Goal: Task Accomplishment & Management: Use online tool/utility

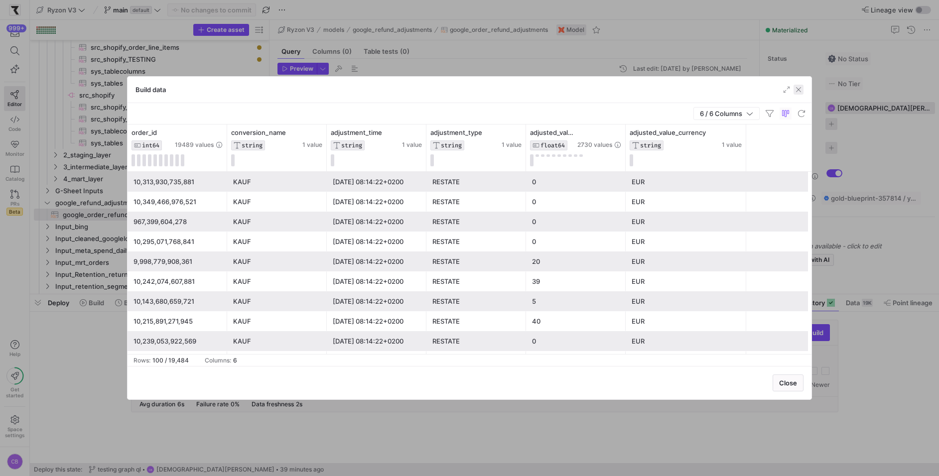
click at [798, 92] on span "button" at bounding box center [799, 90] width 10 height 10
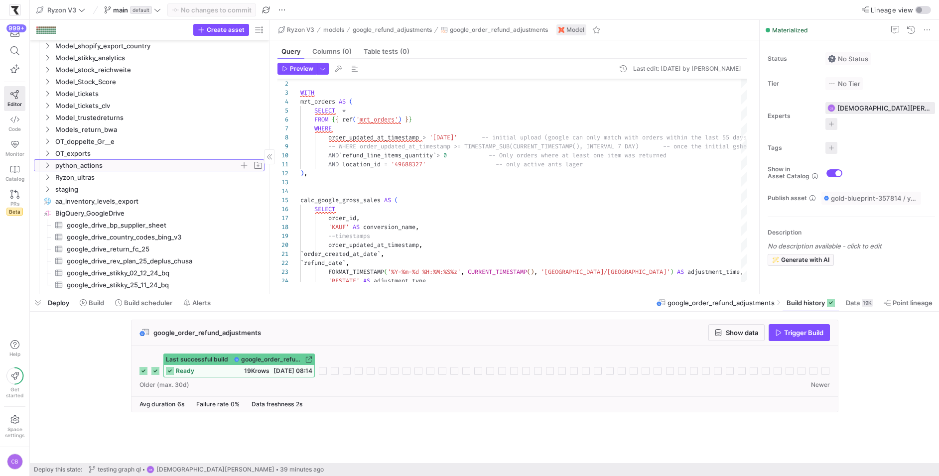
click at [51, 163] on span "python_actions" at bounding box center [153, 165] width 222 height 11
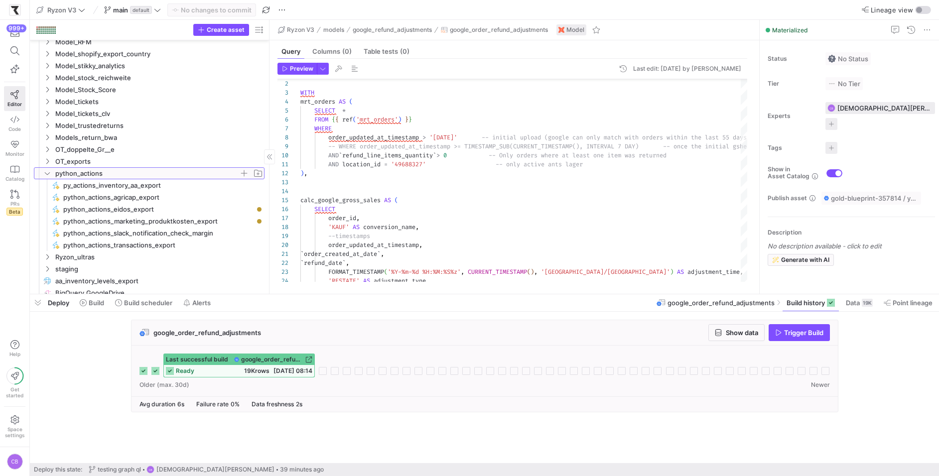
scroll to position [880, 0]
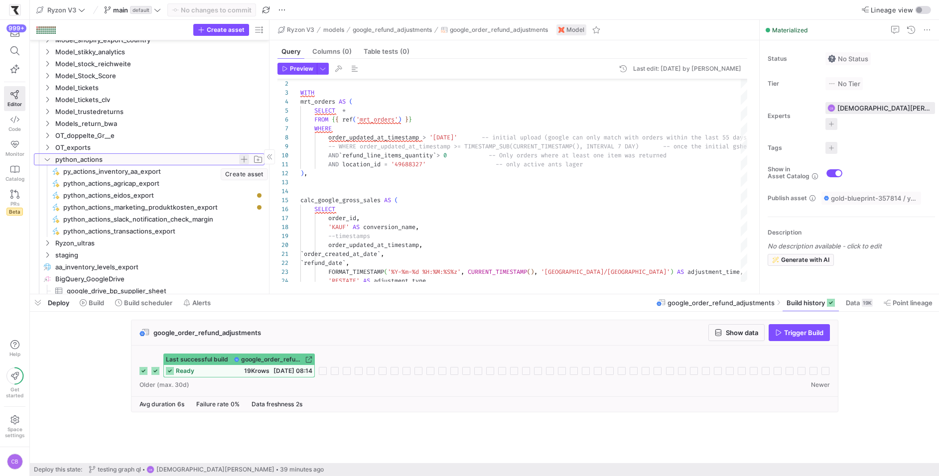
click at [245, 162] on span "button" at bounding box center [244, 159] width 10 height 10
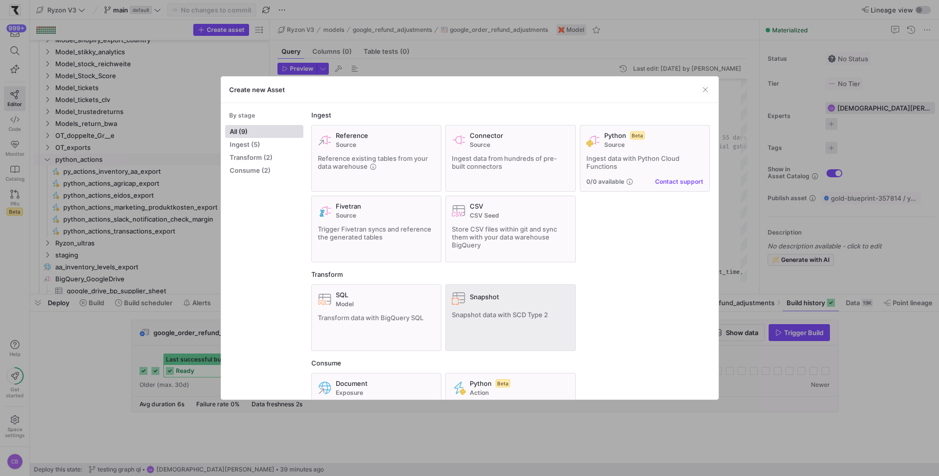
scroll to position [46, 0]
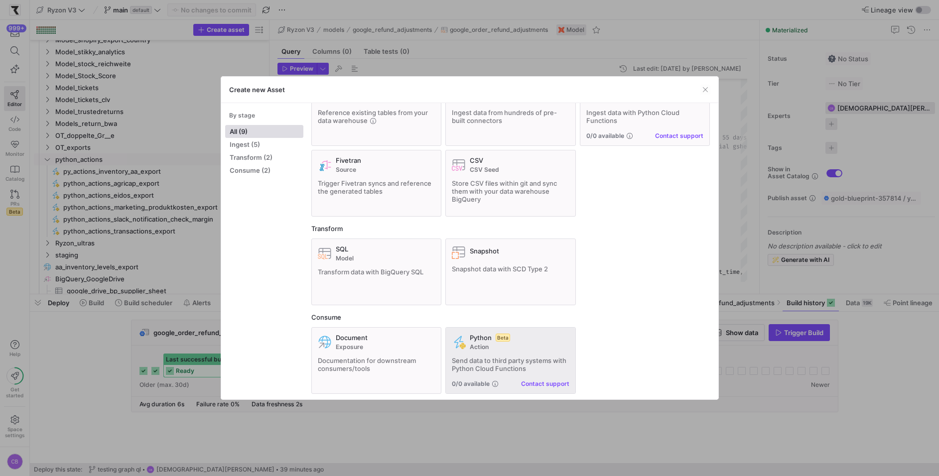
click at [515, 344] on span "Action" at bounding box center [520, 347] width 100 height 7
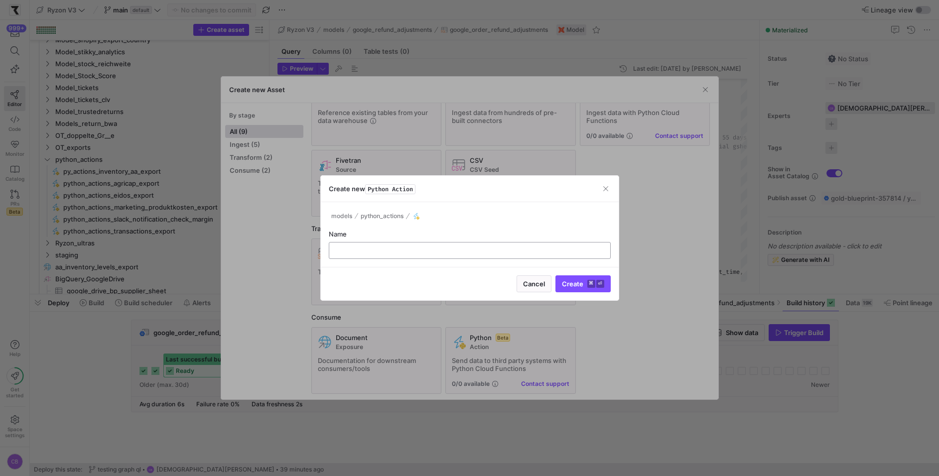
click at [400, 251] on input "text" at bounding box center [469, 251] width 265 height 8
click at [400, 251] on input "py_actions__google_adjustments" at bounding box center [469, 251] width 265 height 8
click at [470, 255] on div "py_actions__google_refund_adjustments" at bounding box center [469, 251] width 265 height 16
click at [470, 252] on input "py_actions__google_refund_adjustments" at bounding box center [469, 251] width 265 height 8
click at [376, 252] on input "py_actions__google_refund_adjustments_upload_sheet" at bounding box center [469, 251] width 265 height 8
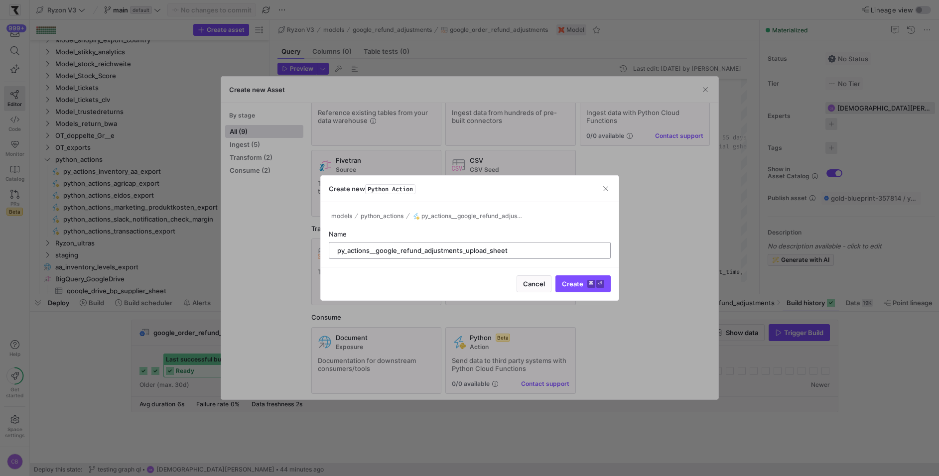
click at [517, 252] on input "py_actions__google_refund_adjustments_upload_sheet" at bounding box center [469, 251] width 265 height 8
drag, startPoint x: 517, startPoint y: 252, endPoint x: 459, endPoint y: 252, distance: 58.3
click at [459, 252] on input "py_actions__google_refund_adjustments_upload_sheet" at bounding box center [469, 251] width 265 height 8
type input "py_actions__google_refund_adjustments"
click at [584, 285] on span "Create ⌘ ⏎" at bounding box center [583, 284] width 42 height 8
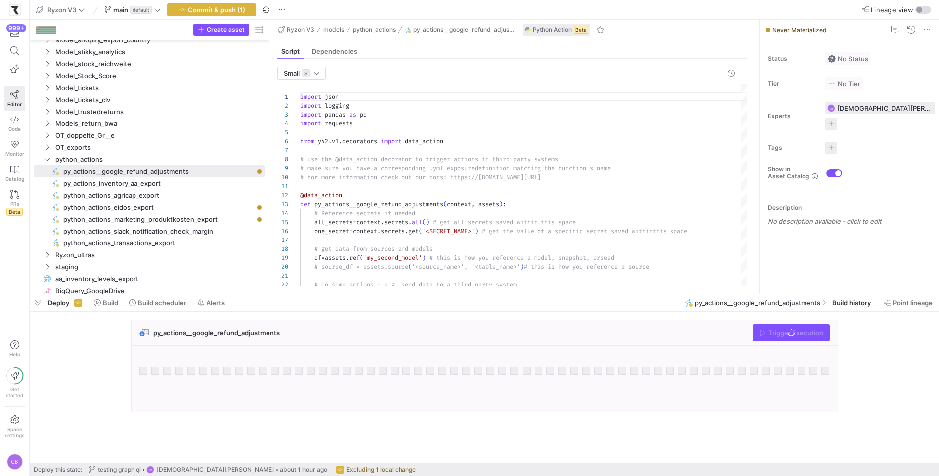
scroll to position [90, 0]
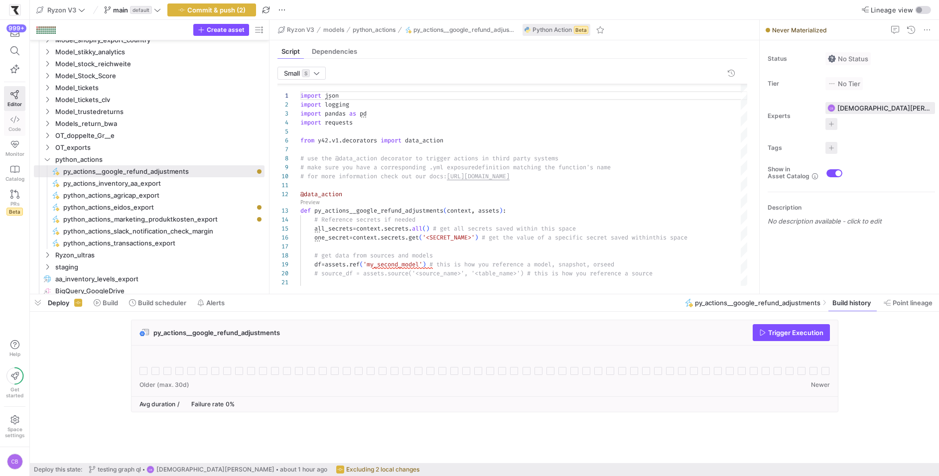
click at [17, 119] on icon at bounding box center [14, 119] width 9 height 9
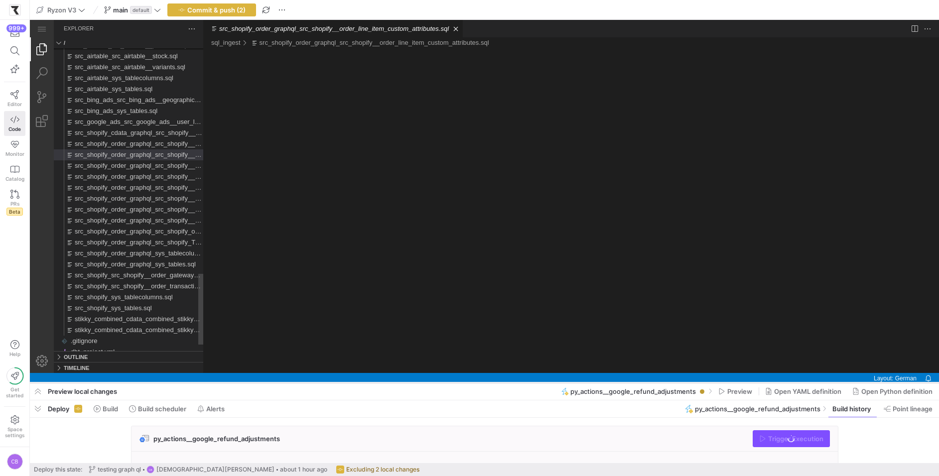
drag, startPoint x: 245, startPoint y: 295, endPoint x: 260, endPoint y: 385, distance: 91.5
click at [261, 385] on div at bounding box center [484, 383] width 909 height 4
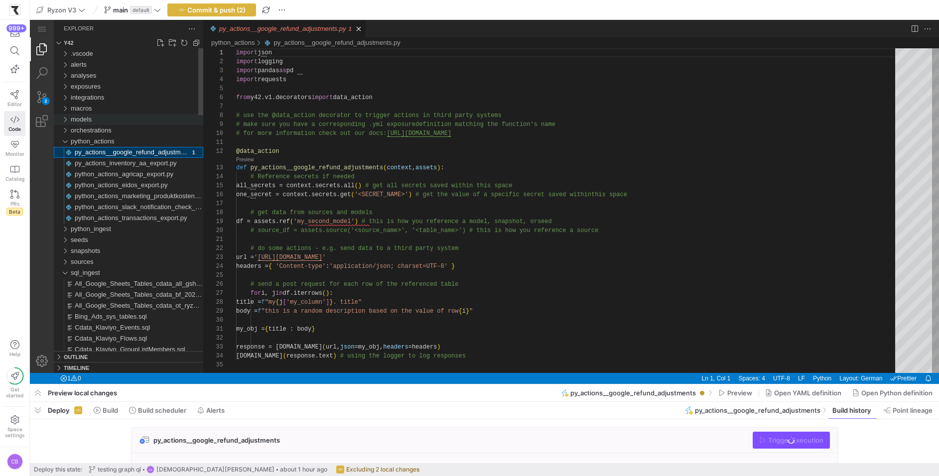
click at [66, 118] on div "models" at bounding box center [64, 119] width 15 height 11
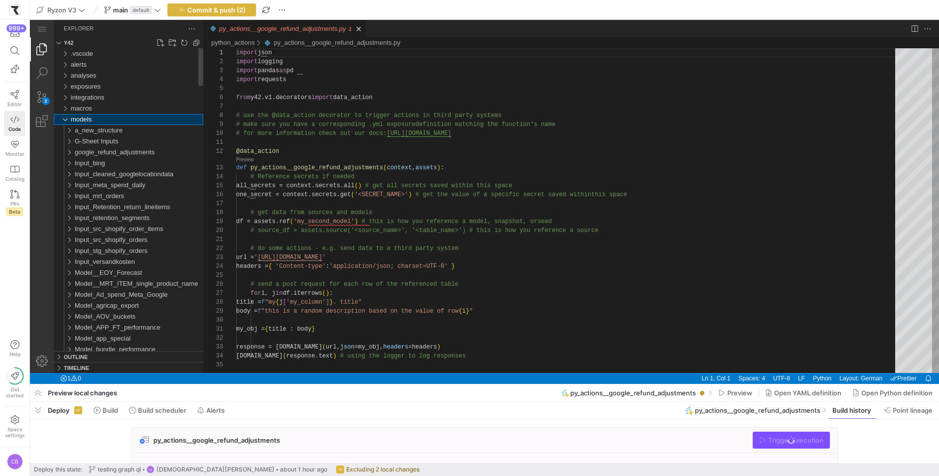
click at [66, 120] on div "models" at bounding box center [64, 119] width 15 height 11
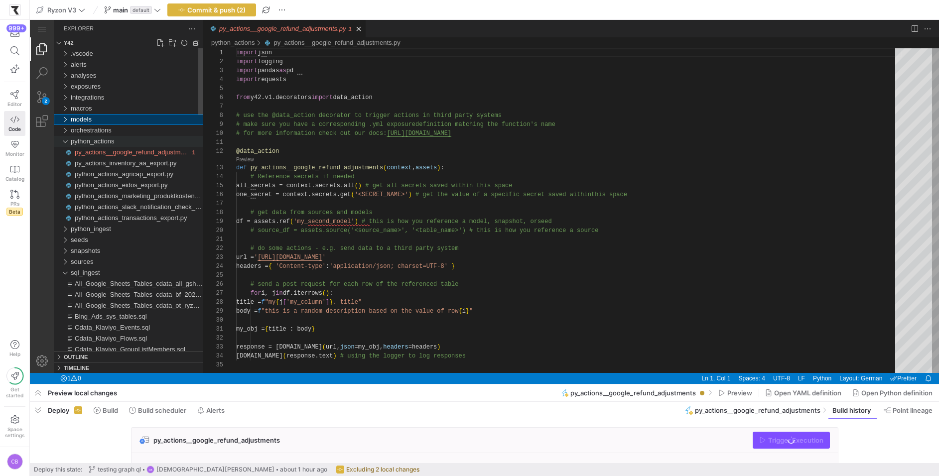
click at [65, 140] on div "python_actions" at bounding box center [64, 141] width 15 height 11
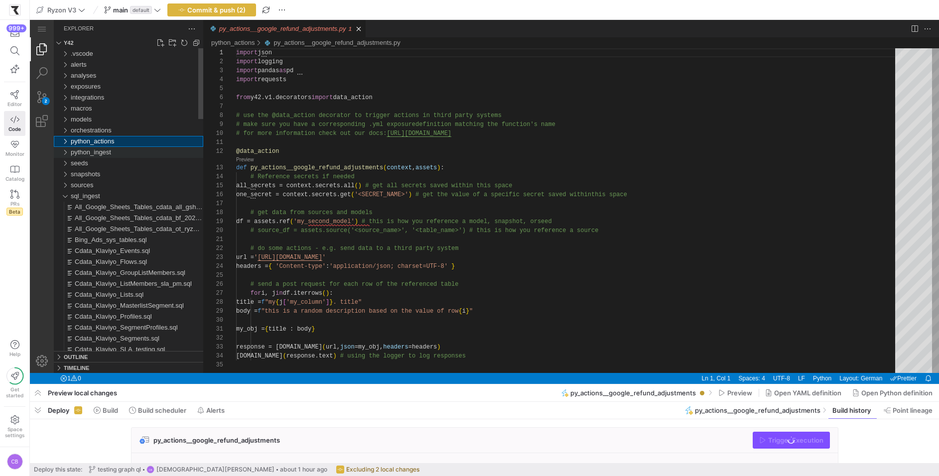
click at [66, 150] on div "python_ingest" at bounding box center [64, 152] width 15 height 11
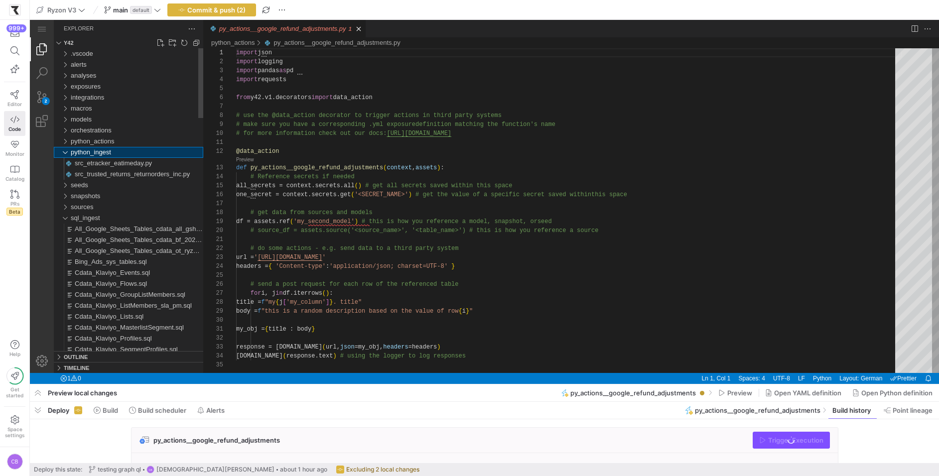
click at [66, 150] on div "python_ingest" at bounding box center [64, 152] width 15 height 11
click at [66, 142] on div "python_actions" at bounding box center [64, 141] width 15 height 11
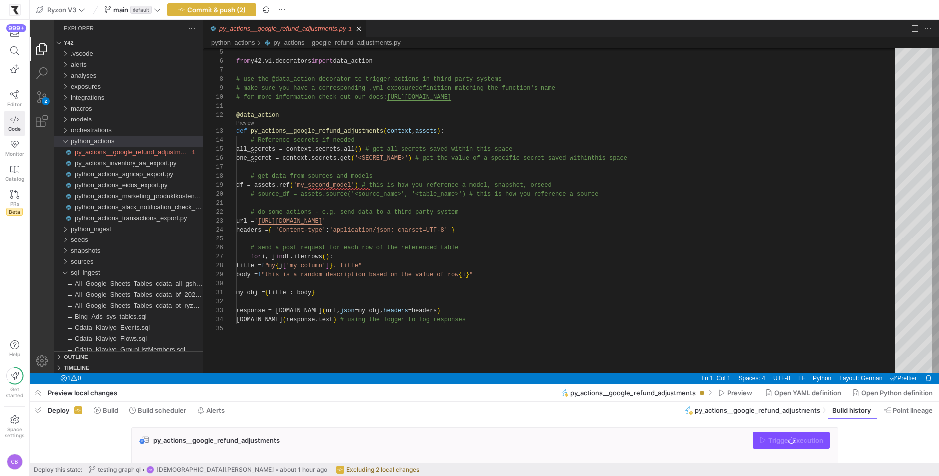
click at [19, 115] on icon at bounding box center [14, 119] width 9 height 9
click at [18, 122] on icon at bounding box center [14, 119] width 9 height 9
click at [16, 96] on icon at bounding box center [14, 94] width 9 height 9
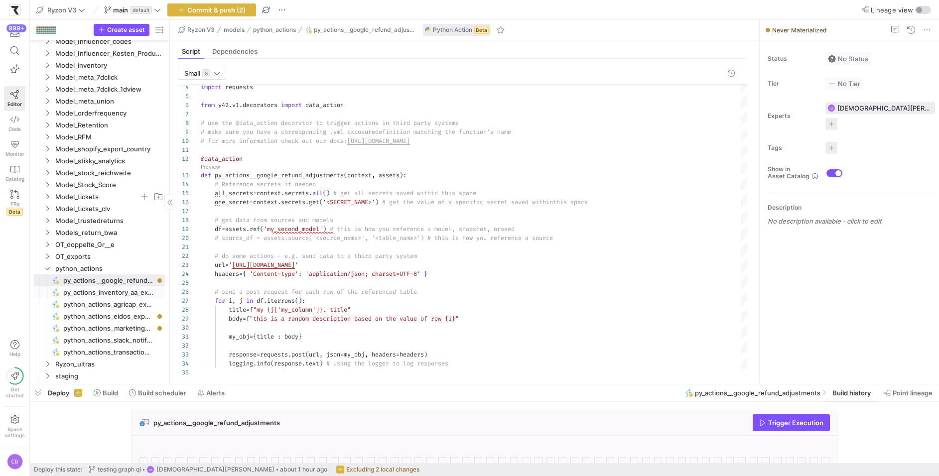
scroll to position [401, 0]
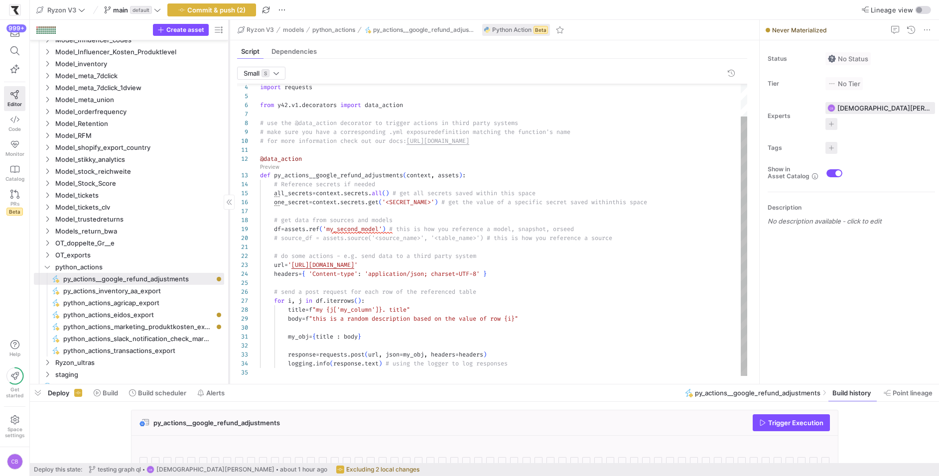
drag, startPoint x: 168, startPoint y: 281, endPoint x: 228, endPoint y: 283, distance: 59.3
click at [229, 283] on div at bounding box center [229, 202] width 0 height 364
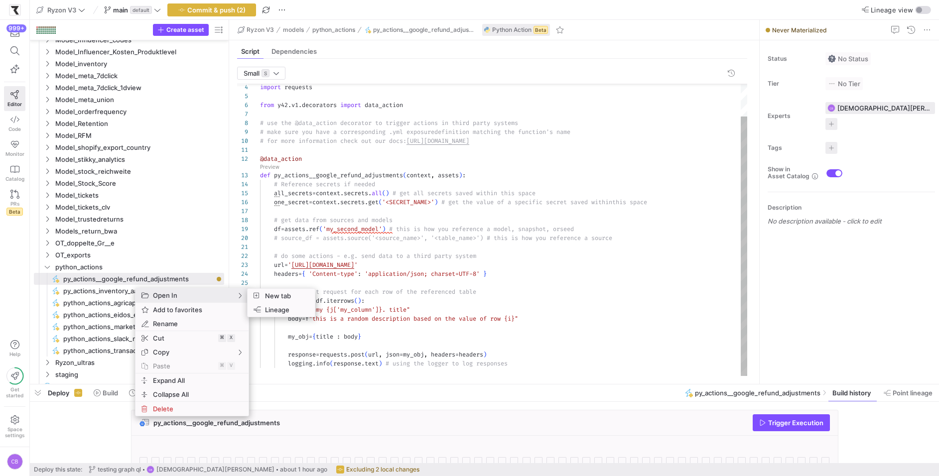
click at [363, 281] on div "import requests from y42 . v1 . decorators import data_action # use the @data_a…" at bounding box center [504, 212] width 488 height 329
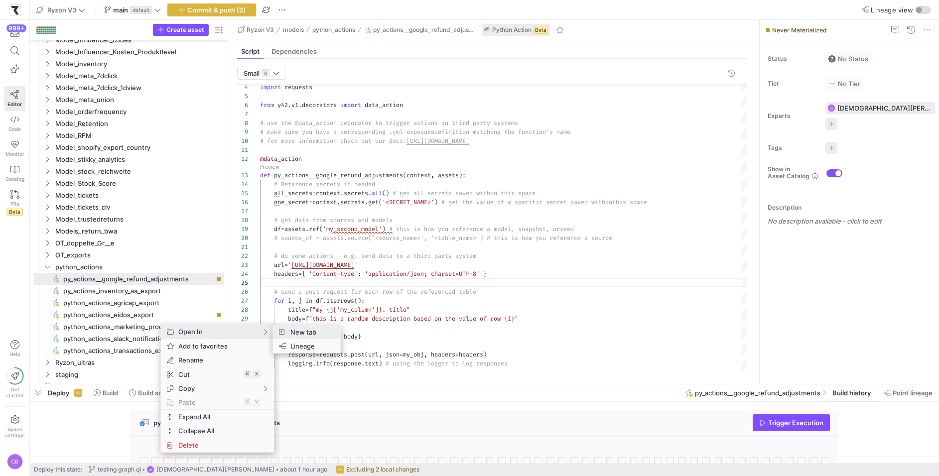
click at [283, 331] on icon "SubMenu" at bounding box center [281, 332] width 5 height 6
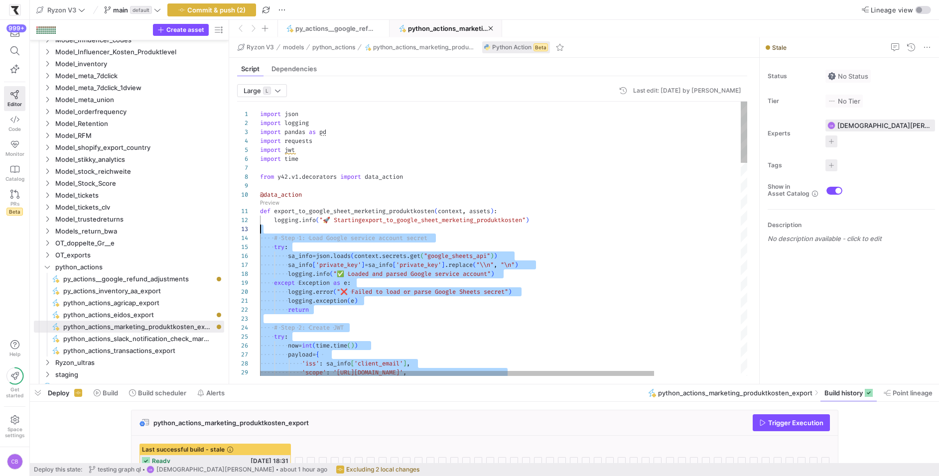
scroll to position [9, 0]
drag, startPoint x: 366, startPoint y: 369, endPoint x: 255, endPoint y: 219, distance: 186.0
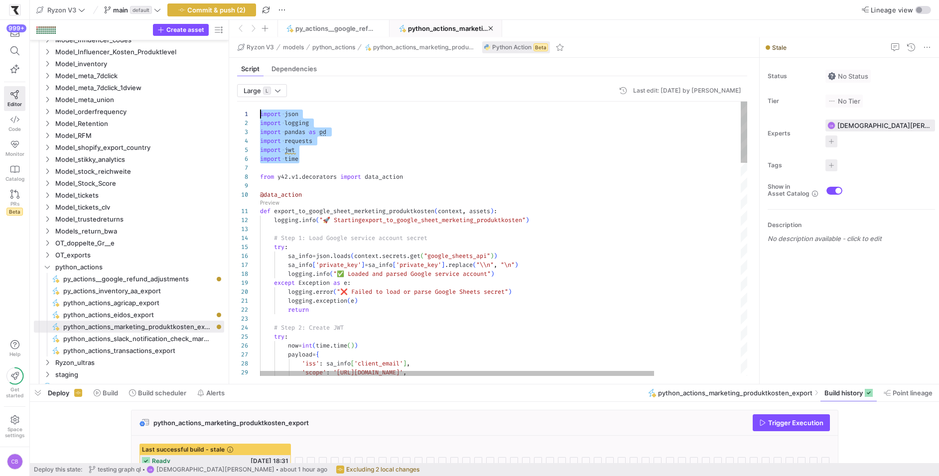
scroll to position [0, 0]
drag, startPoint x: 317, startPoint y: 160, endPoint x: 257, endPoint y: 108, distance: 79.5
click at [346, 30] on span "py_actions__google_refund_adjustments" at bounding box center [335, 28] width 80 height 8
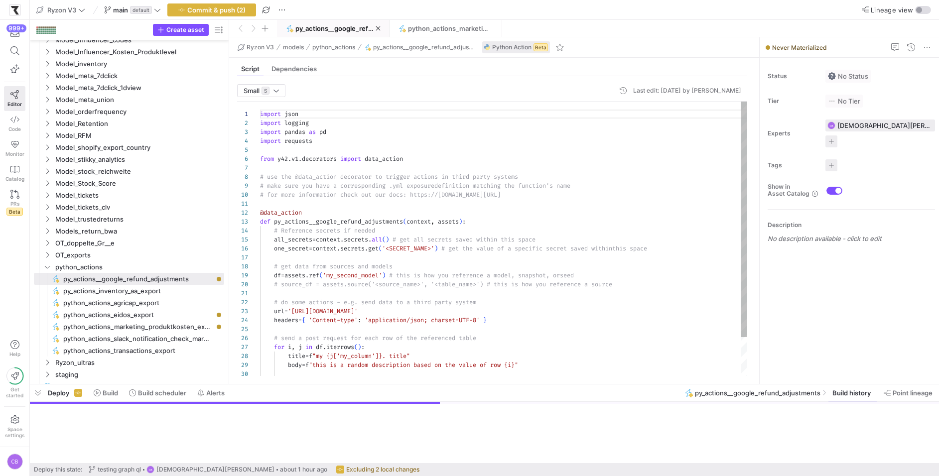
scroll to position [90, 0]
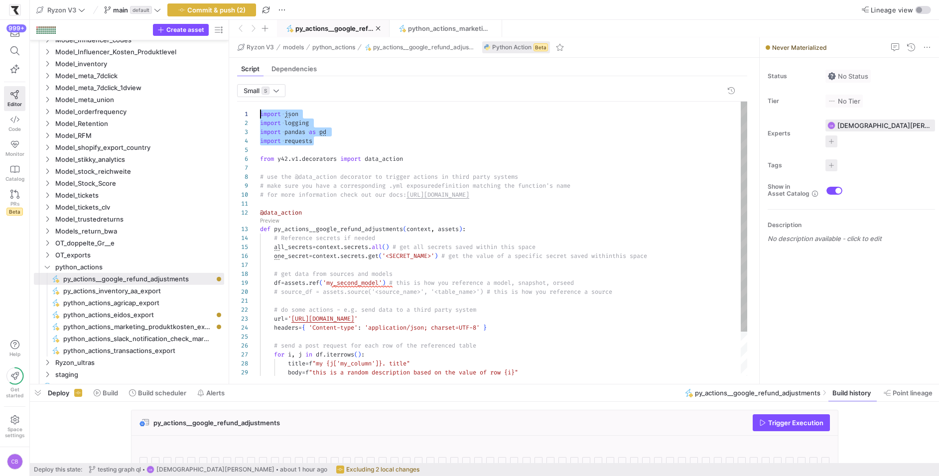
drag, startPoint x: 320, startPoint y: 140, endPoint x: 245, endPoint y: 100, distance: 84.5
click at [260, 102] on div "import json import logging import pandas as pd import requests from y42 . v1 . …" at bounding box center [504, 266] width 488 height 329
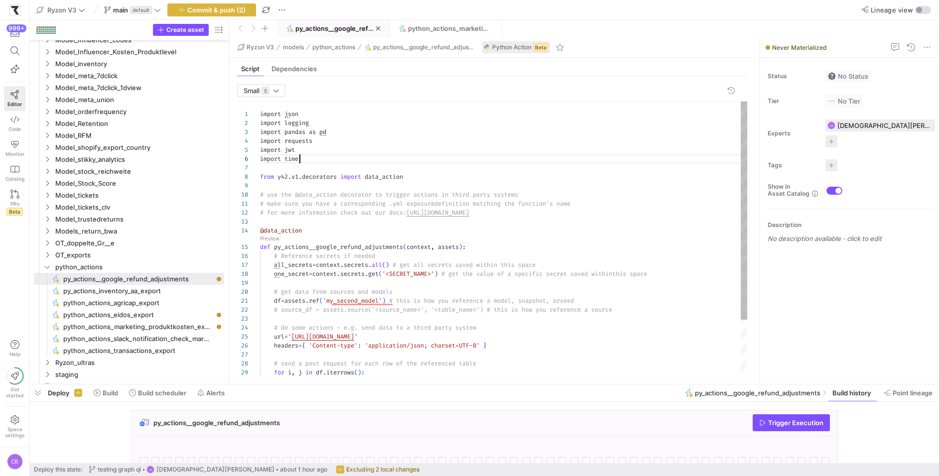
scroll to position [45, 39]
click at [439, 28] on span "python_actions_marketing_produktkosten_export" at bounding box center [448, 28] width 80 height 8
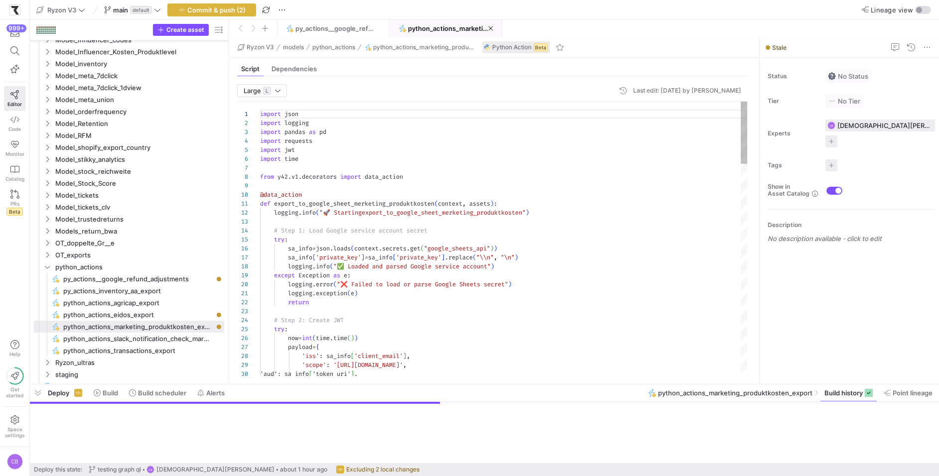
scroll to position [90, 0]
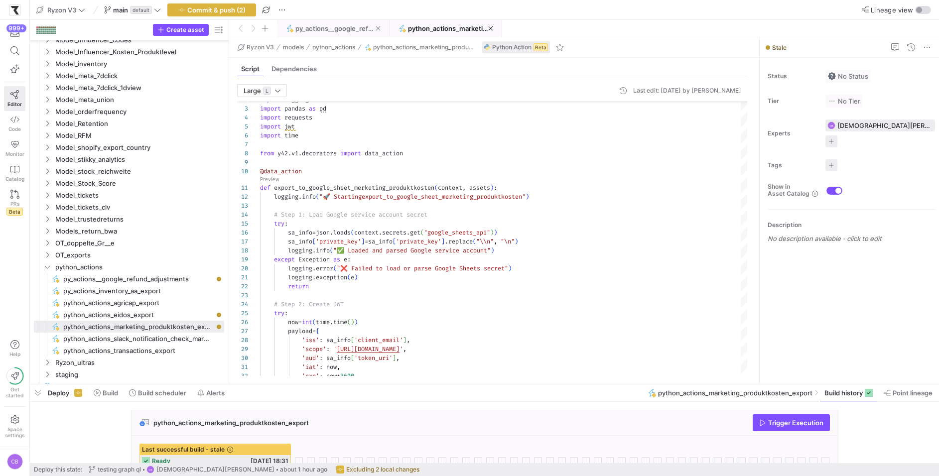
click at [340, 25] on span "py_actions__google_refund_adjustments" at bounding box center [335, 28] width 80 height 8
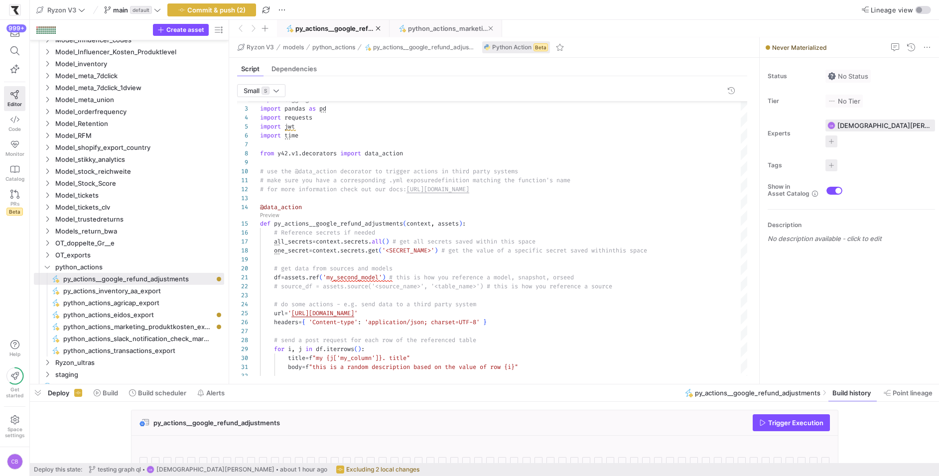
click at [422, 26] on span "python_actions_marketing_produktkosten_export" at bounding box center [448, 28] width 80 height 8
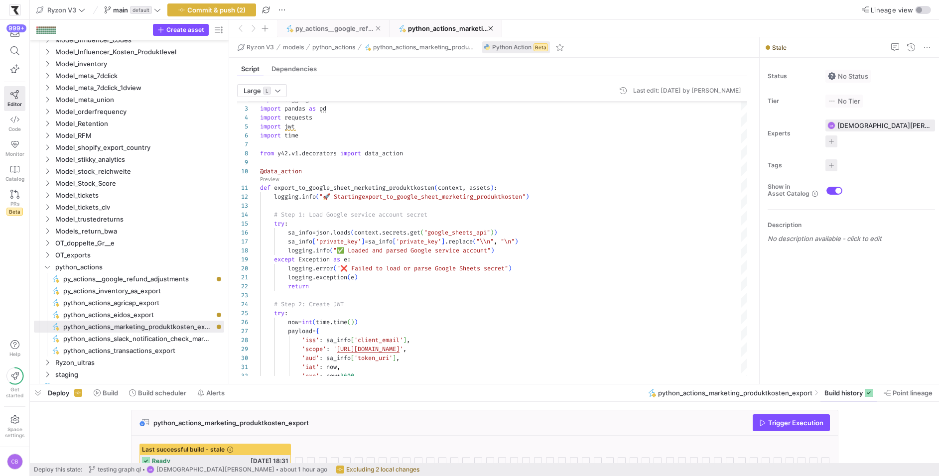
click at [343, 28] on span "py_actions__google_refund_adjustments" at bounding box center [335, 28] width 80 height 8
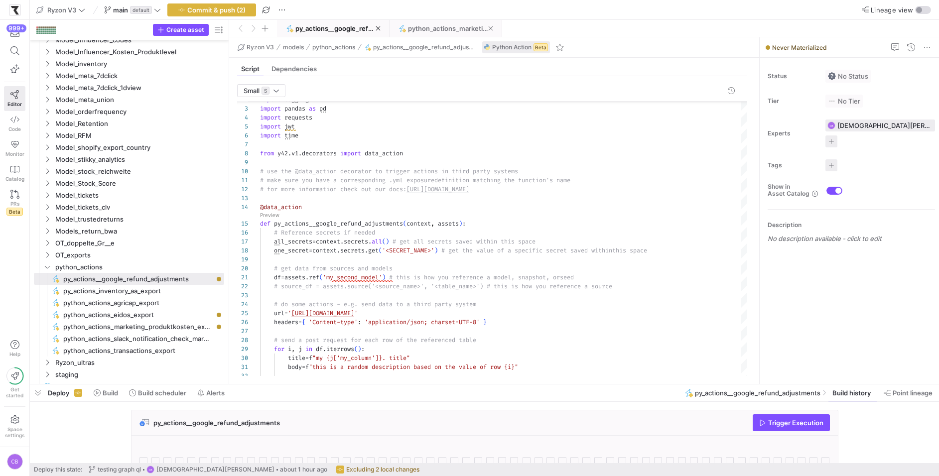
click at [422, 29] on span "python_actions_marketing_produktkosten_export" at bounding box center [448, 28] width 80 height 8
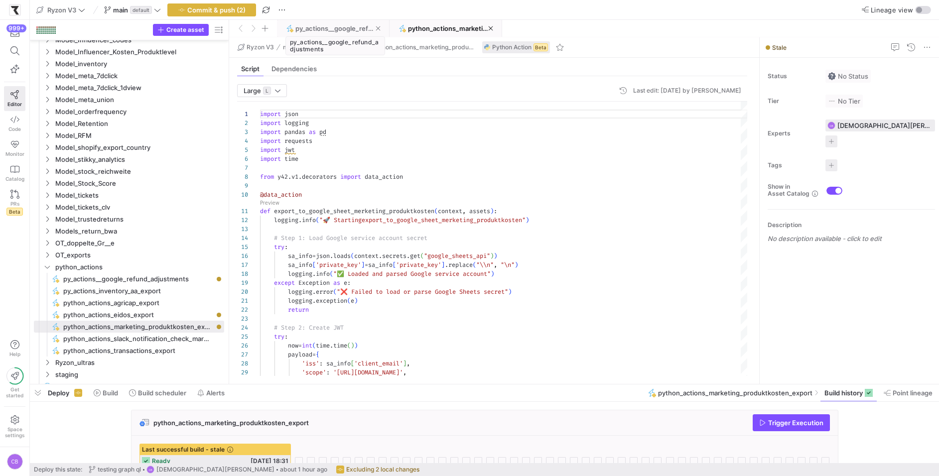
click at [349, 25] on span "py_actions__google_refund_adjustments" at bounding box center [335, 28] width 80 height 8
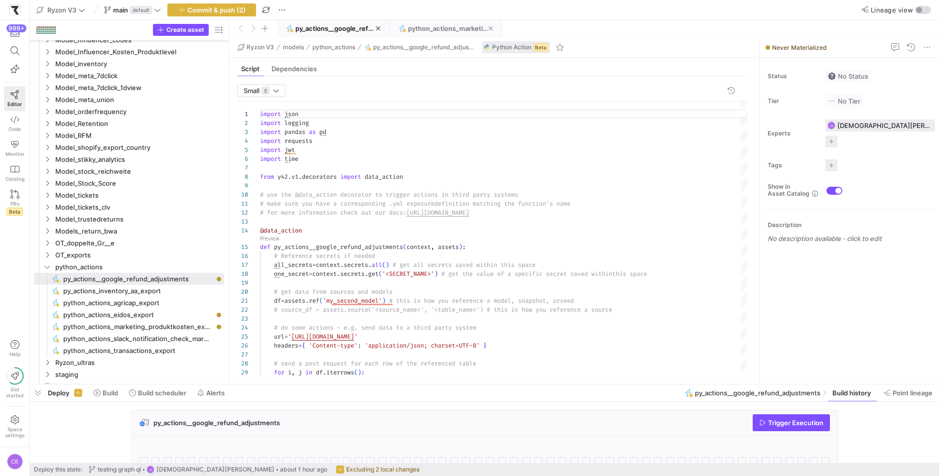
click at [444, 23] on span at bounding box center [445, 28] width 111 height 16
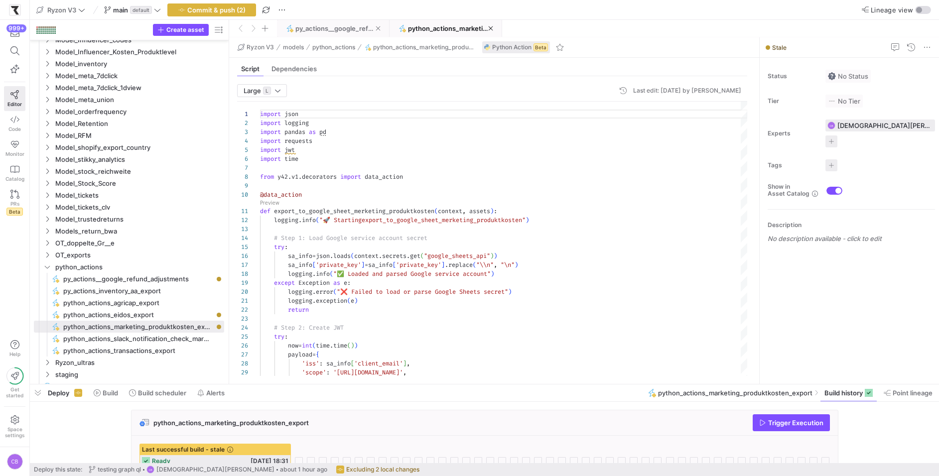
click at [330, 26] on span "py_actions__google_refund_adjustments" at bounding box center [335, 28] width 80 height 8
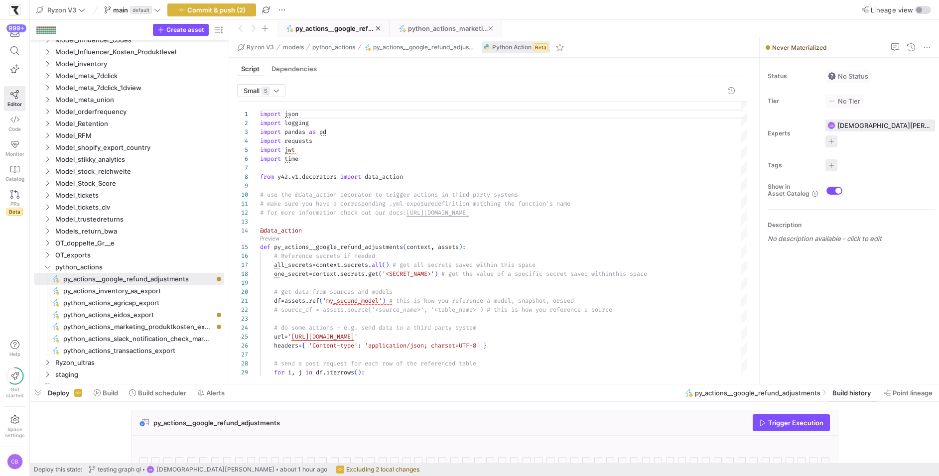
click at [477, 26] on span "python_actions_marketing_produktkosten_export" at bounding box center [448, 28] width 80 height 8
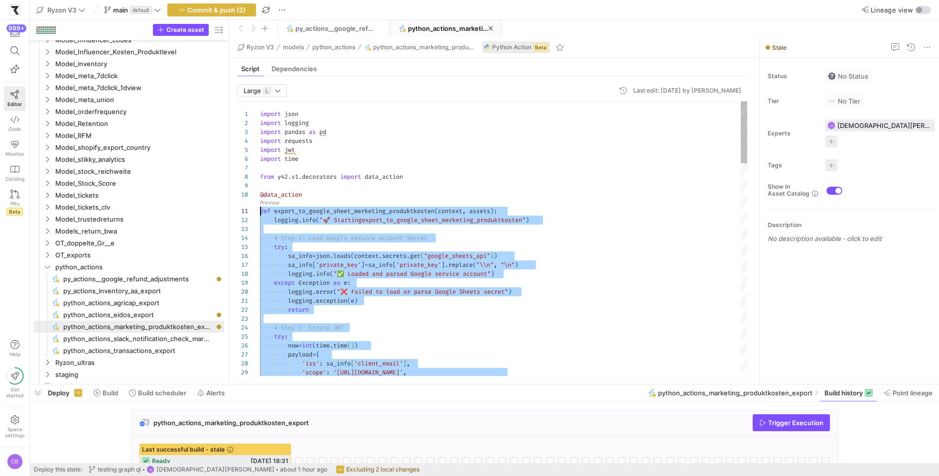
drag, startPoint x: 368, startPoint y: 362, endPoint x: 249, endPoint y: 211, distance: 193.0
click at [320, 35] on span at bounding box center [333, 28] width 111 height 16
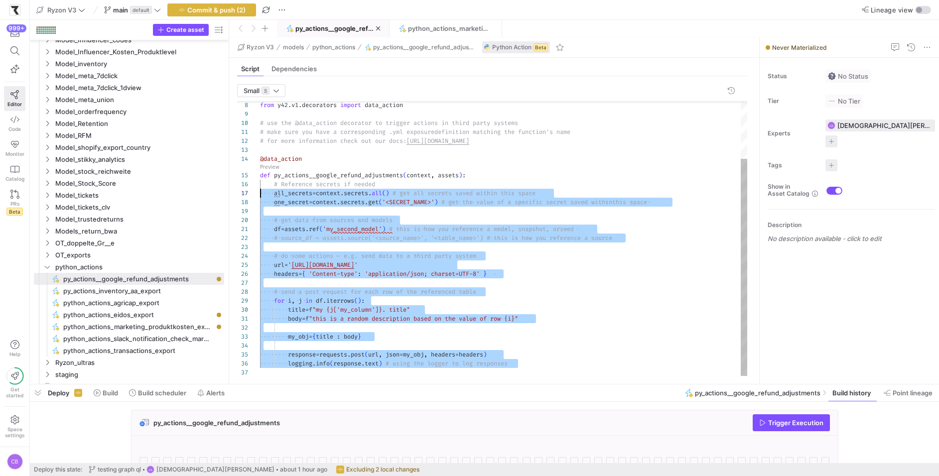
scroll to position [45, 0]
drag, startPoint x: 405, startPoint y: 371, endPoint x: 251, endPoint y: 179, distance: 246.3
click at [260, 179] on div "from y42 . v1 . decorators import data_action # use the @data_action decorator …" at bounding box center [504, 203] width 488 height 347
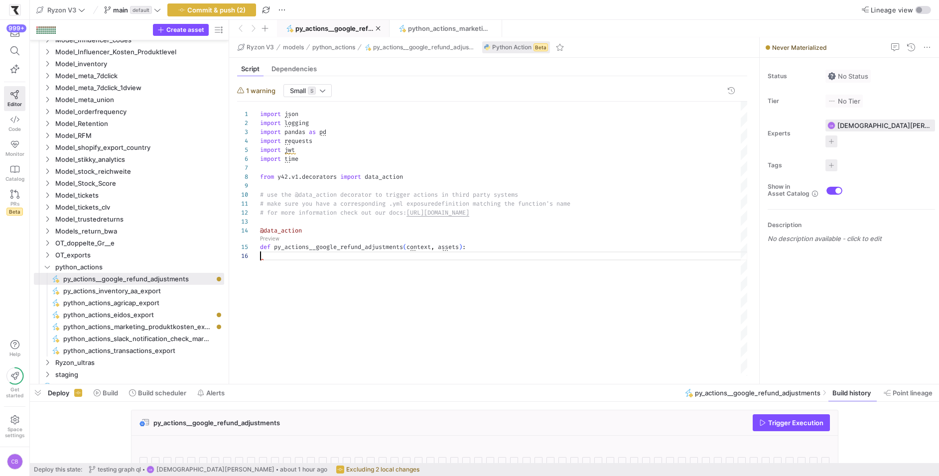
scroll to position [71, 100]
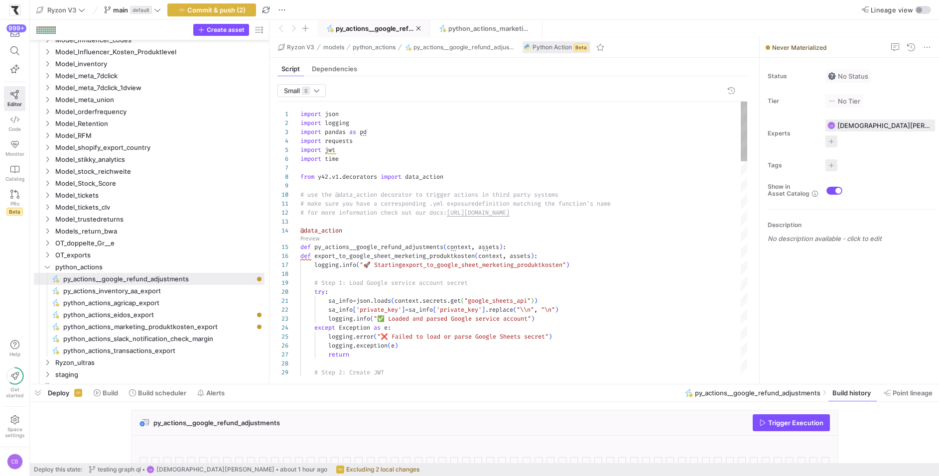
drag, startPoint x: 229, startPoint y: 296, endPoint x: 279, endPoint y: 296, distance: 49.3
click at [279, 296] on as-split "Create asset Drag here to set row groups Drag here to set column labels Group 1…" at bounding box center [484, 202] width 909 height 364
click at [396, 28] on span "py_actions__google_refund_adjustments" at bounding box center [376, 28] width 80 height 8
click at [456, 26] on span "python_actions_marketing_produktkosten_export" at bounding box center [488, 28] width 80 height 8
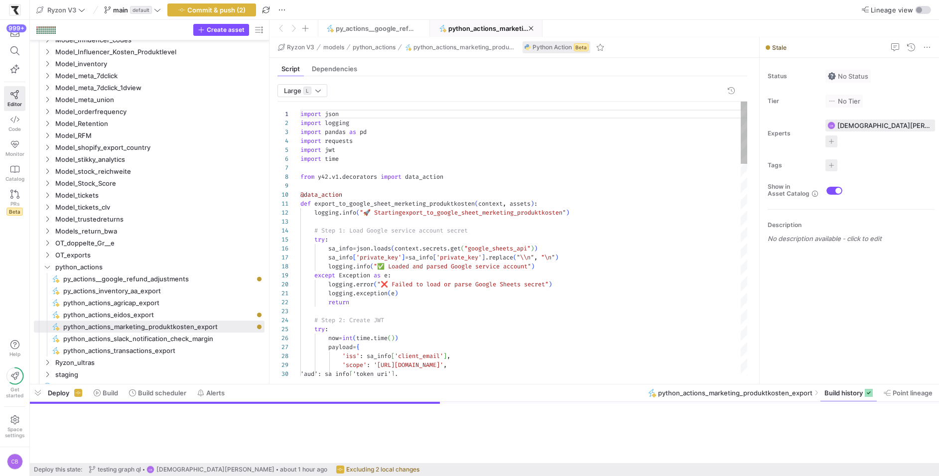
scroll to position [90, 0]
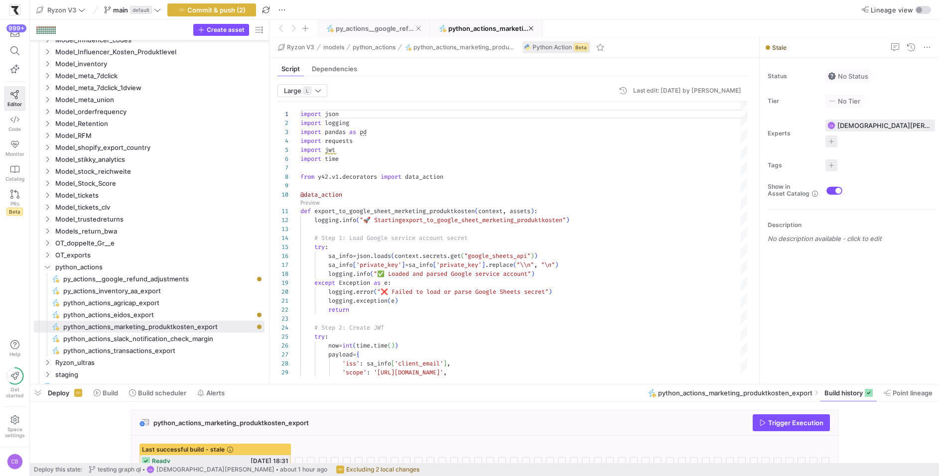
click at [380, 27] on span "py_actions__google_refund_adjustments" at bounding box center [376, 28] width 80 height 8
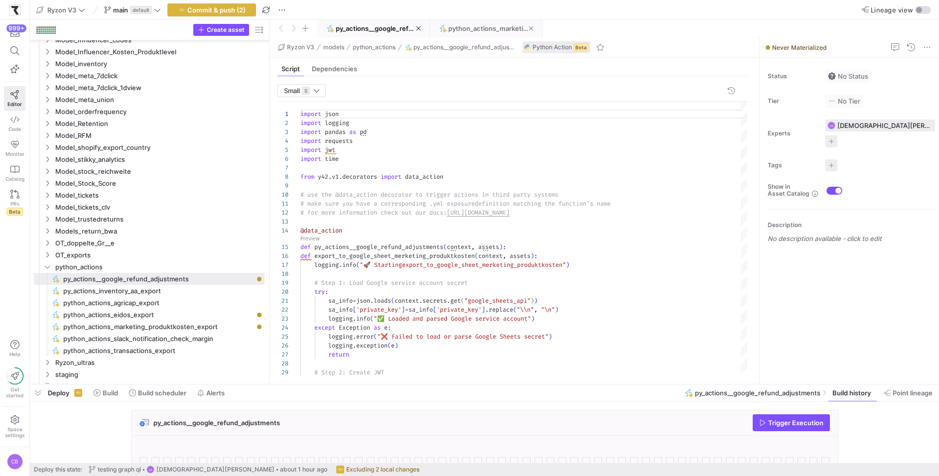
click at [480, 33] on span at bounding box center [486, 28] width 111 height 16
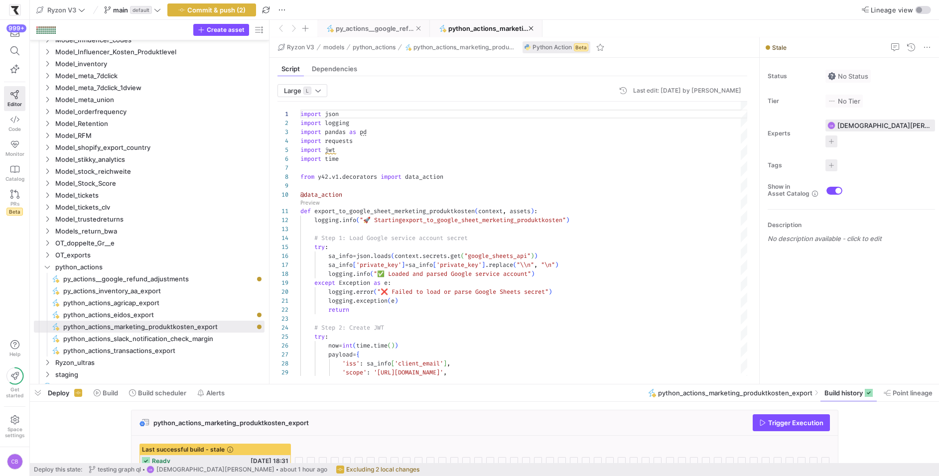
click at [353, 29] on span "py_actions__google_refund_adjustments" at bounding box center [376, 28] width 80 height 8
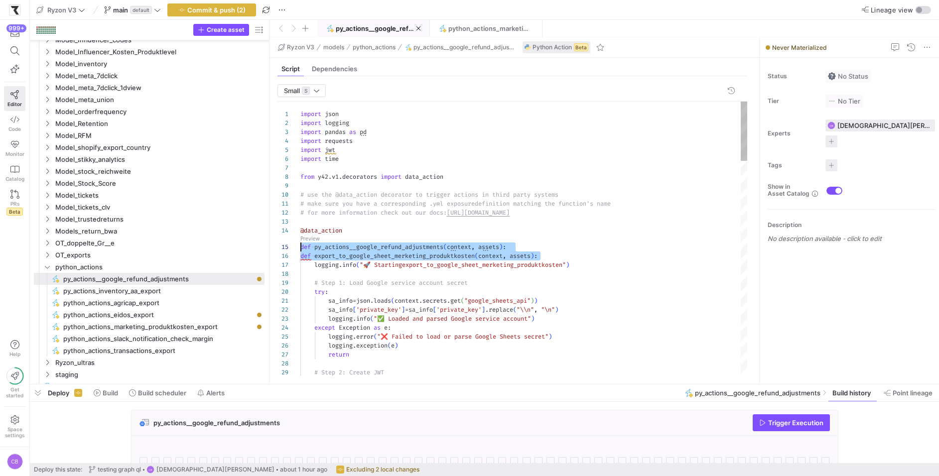
scroll to position [45, 0]
drag, startPoint x: 541, startPoint y: 253, endPoint x: 298, endPoint y: 253, distance: 242.2
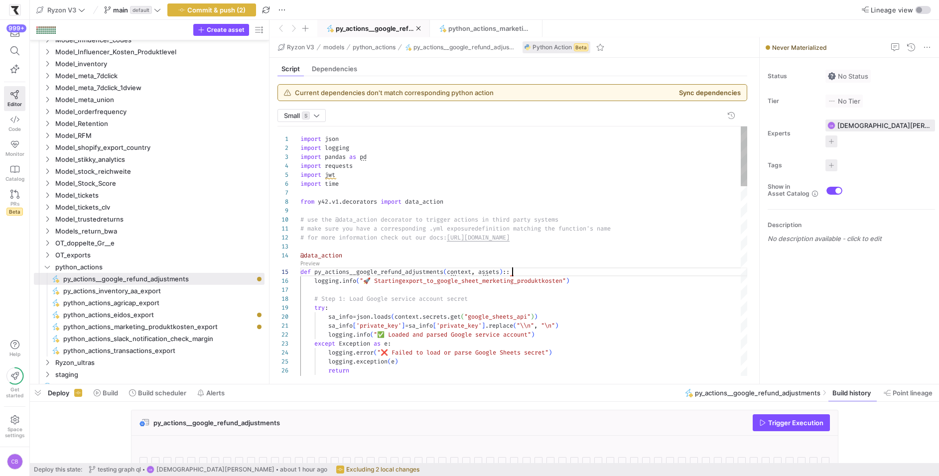
scroll to position [35, 208]
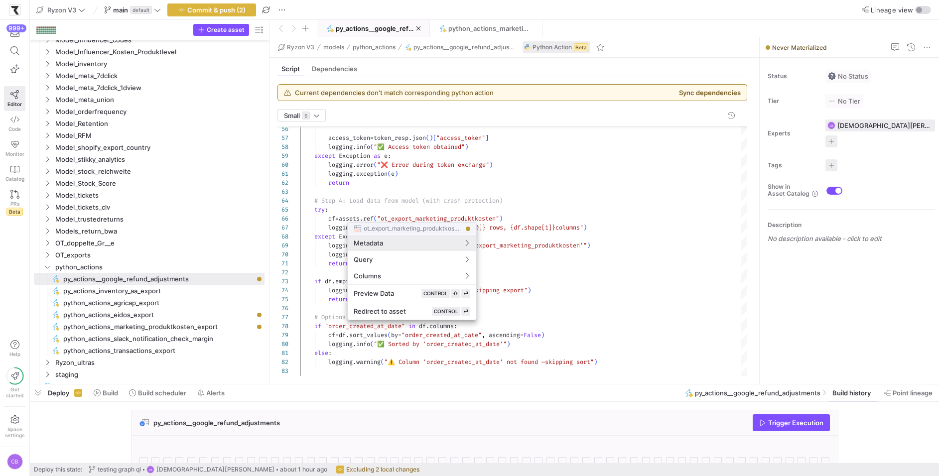
click at [665, 191] on div at bounding box center [469, 238] width 939 height 476
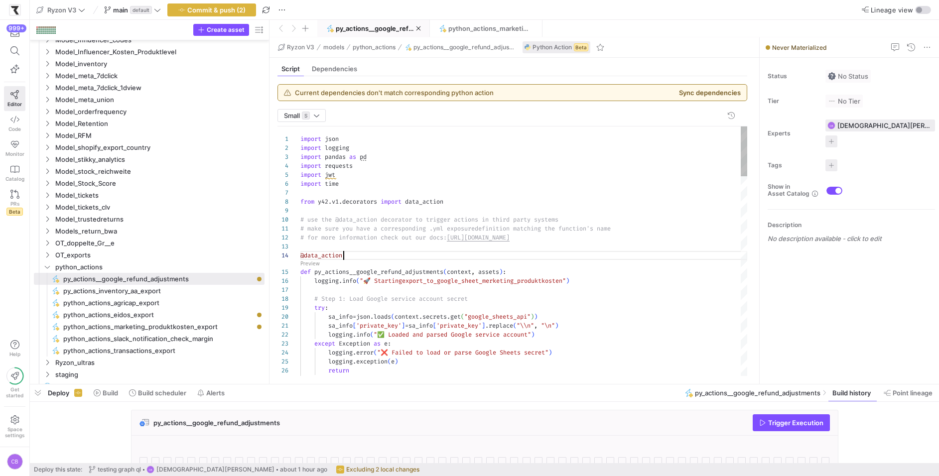
scroll to position [26, 43]
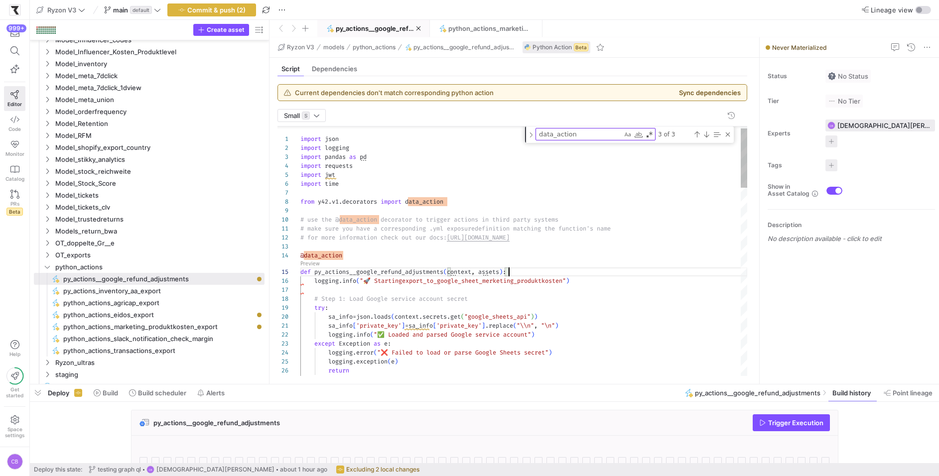
scroll to position [35, 208]
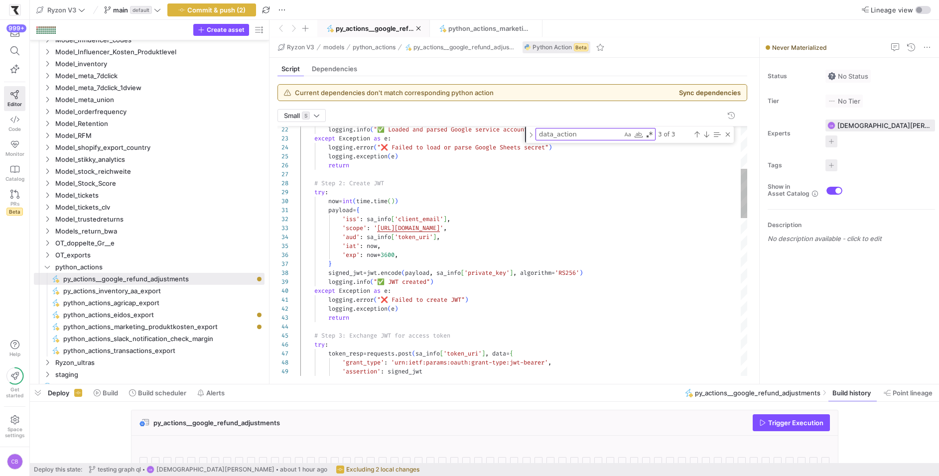
click at [597, 129] on textarea "data_action" at bounding box center [579, 134] width 86 height 11
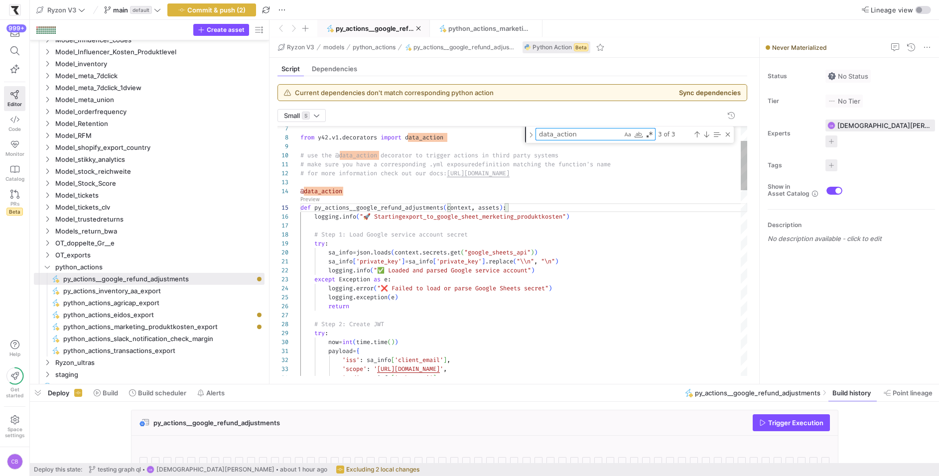
type textarea "import json import logging import pandas as pd import requests import jwt impor…"
type textarea "data_"
type textarea "logging.error("❌ Failed to create JWT") logging.exception(e) return # Step 3: E…"
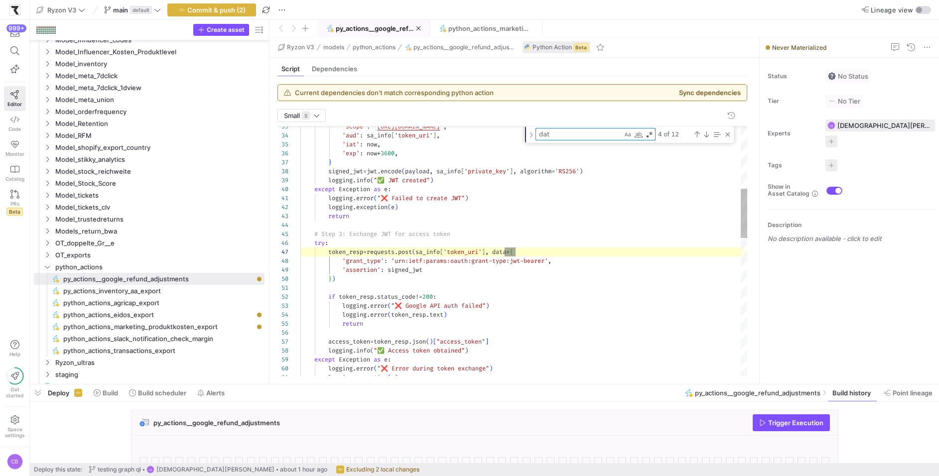
type textarea "da"
type textarea "# make sure you have a corresponding .yml exposure definition matching the func…"
type textarea "d"
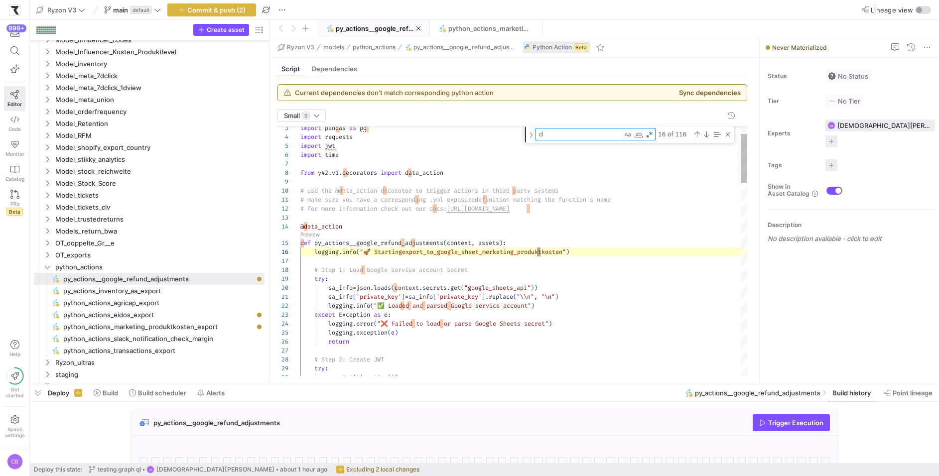
scroll to position [90, 240]
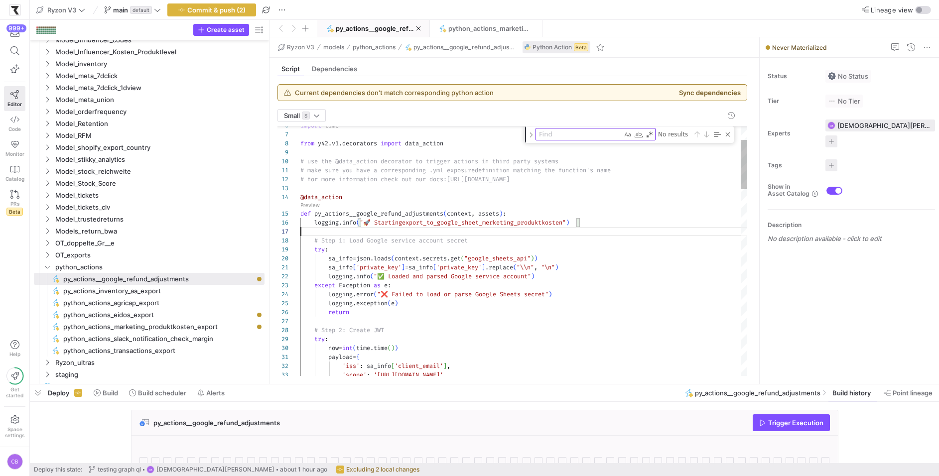
drag, startPoint x: 572, startPoint y: 221, endPoint x: 491, endPoint y: 223, distance: 81.2
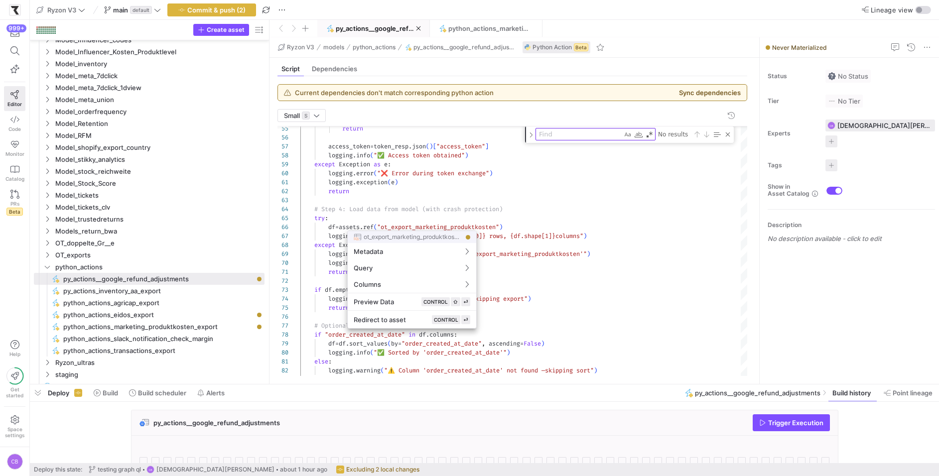
click at [450, 227] on div at bounding box center [469, 238] width 939 height 476
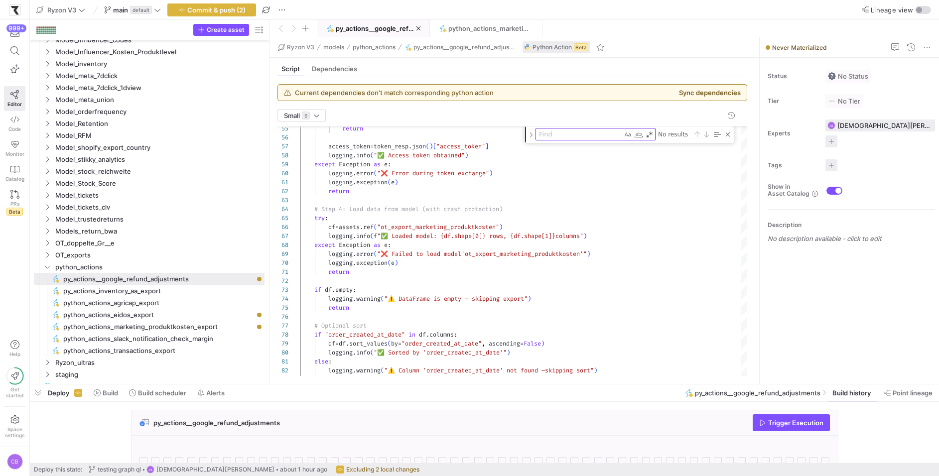
type textarea "logging.exception(e) return # Step 4: Load data from model (with crash protecti…"
click at [450, 227] on div "return access_token = token_resp . json ( ) [ "access_token" ] logging . info (…" at bounding box center [523, 251] width 447 height 1271
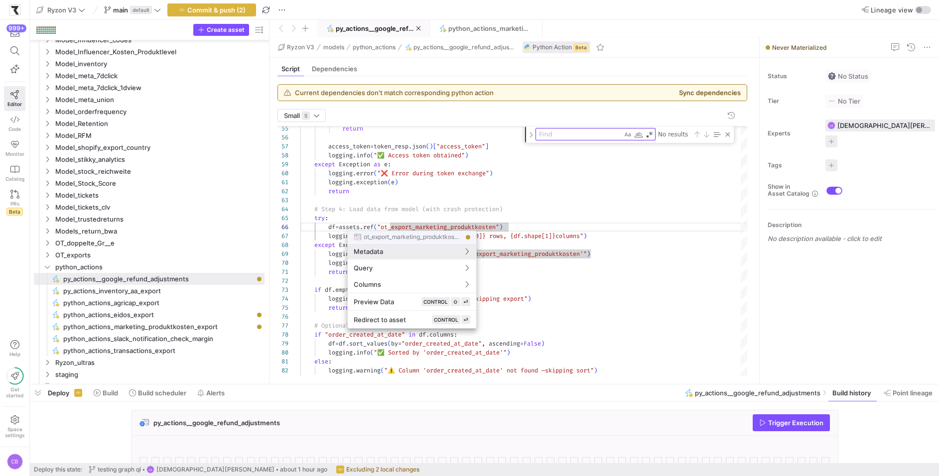
click at [450, 227] on div at bounding box center [469, 238] width 939 height 476
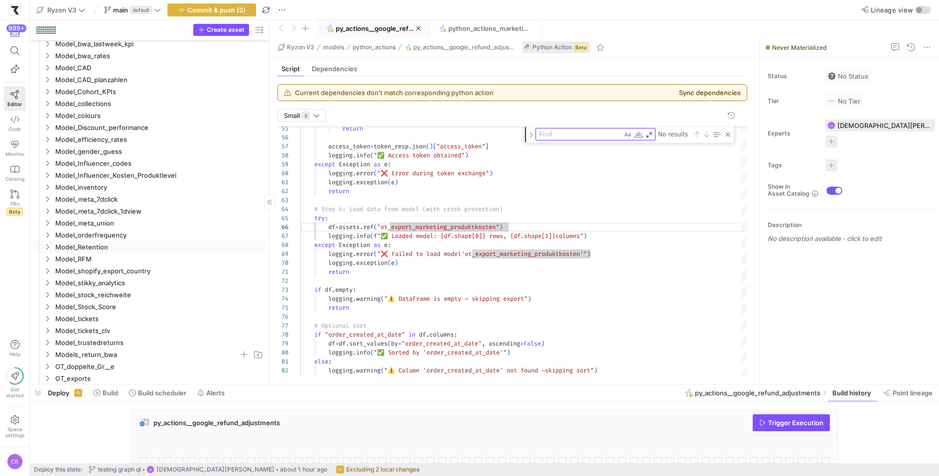
scroll to position [205, 0]
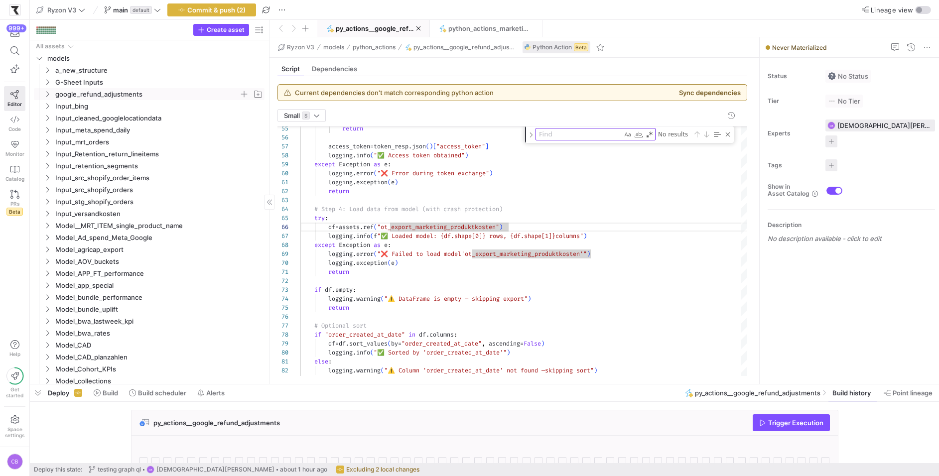
click at [50, 94] on icon "Press SPACE to select this row." at bounding box center [47, 94] width 7 height 6
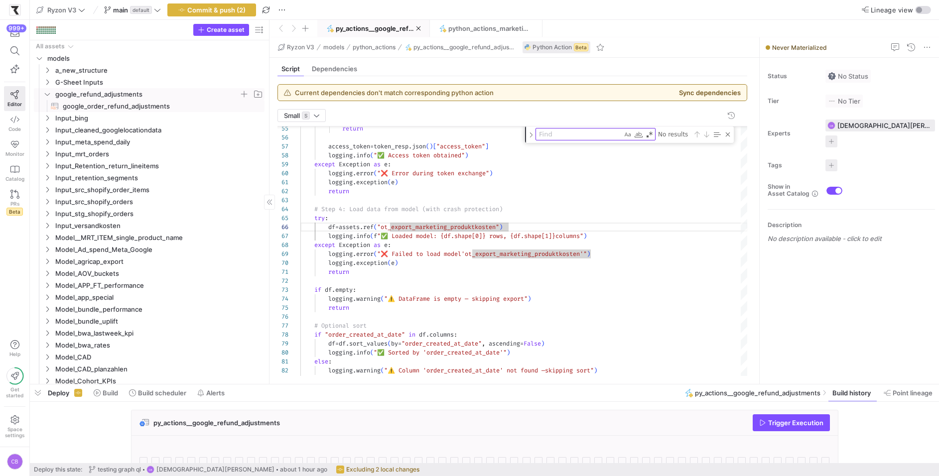
click at [74, 104] on span "google_order_refund_adjustments​​​​​​​​​​" at bounding box center [158, 106] width 190 height 11
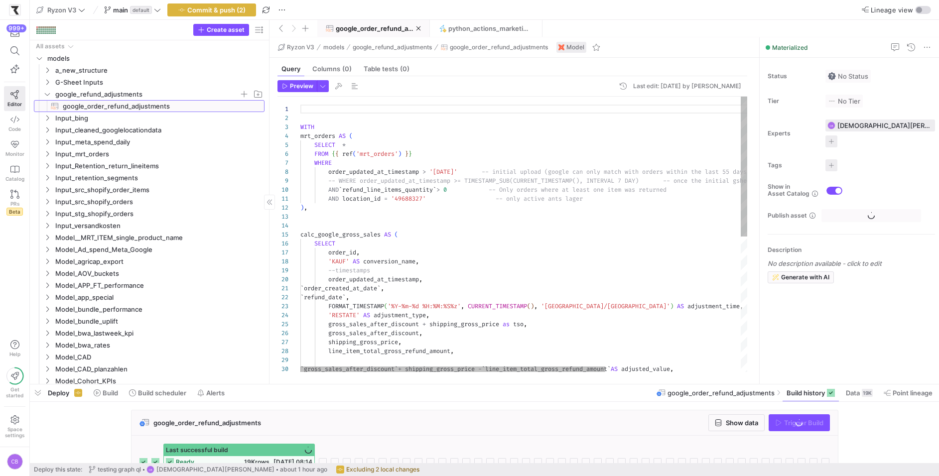
click at [122, 107] on span "google_order_refund_adjustments​​​​​​​​​​" at bounding box center [158, 106] width 190 height 11
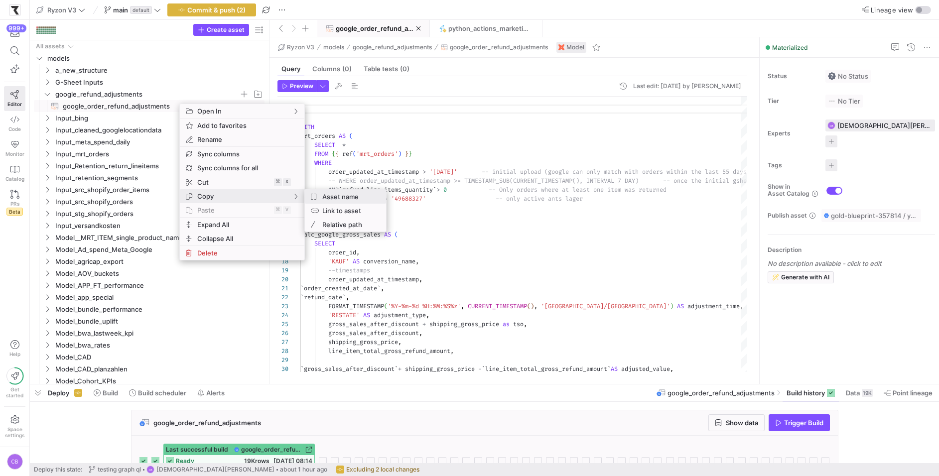
click at [344, 198] on span "Asset name" at bounding box center [348, 197] width 60 height 14
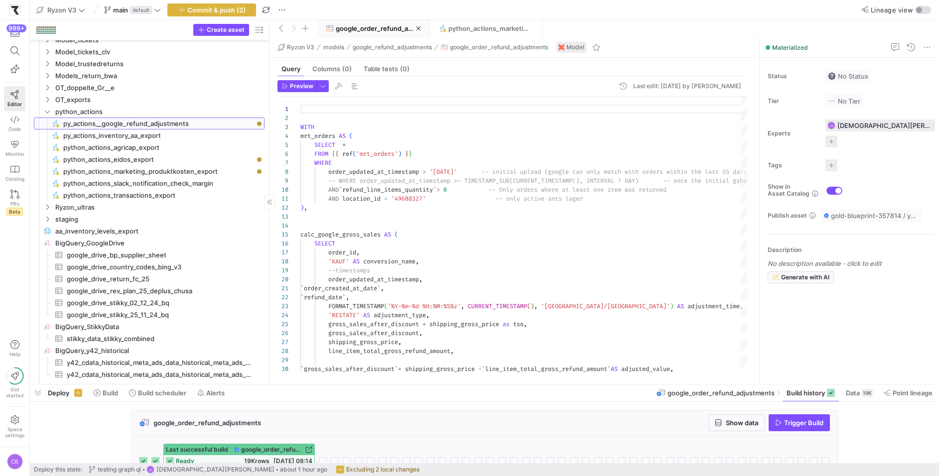
click at [173, 129] on link "py_actions__google_refund_adjustments​​​​​" at bounding box center [149, 124] width 231 height 12
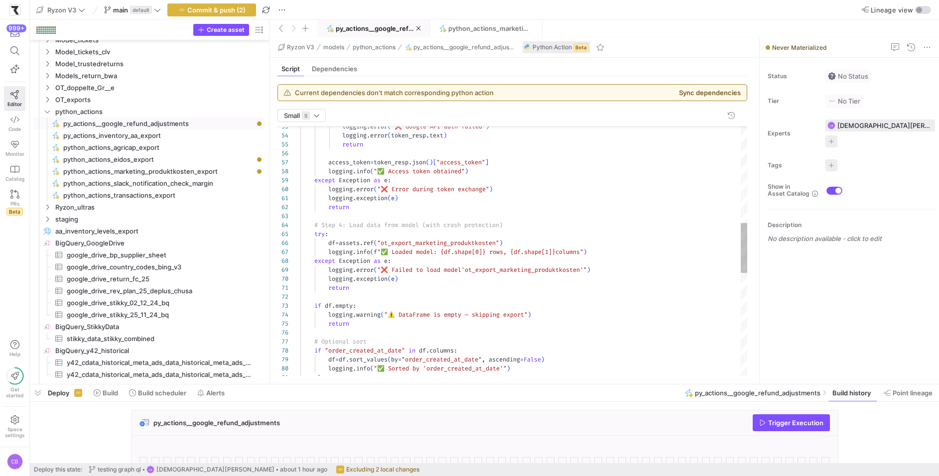
click at [469, 242] on div "logging . error ( "❌ Google API auth failed" ) logging . error ( token_resp . t…" at bounding box center [523, 271] width 447 height 1262
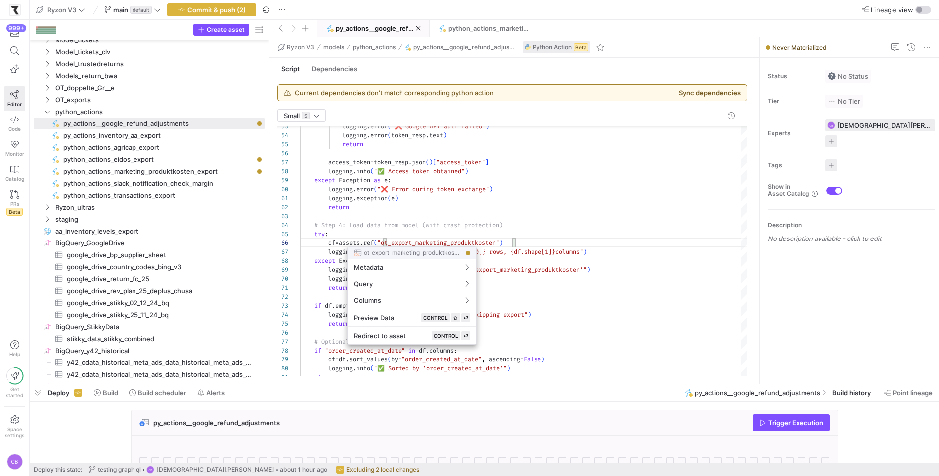
click at [469, 242] on div at bounding box center [469, 238] width 939 height 476
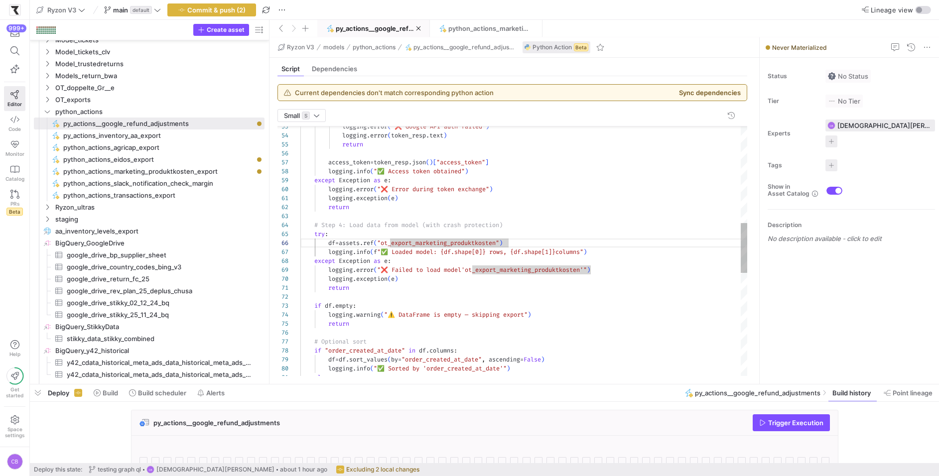
click at [469, 242] on div "logging . error ( "❌ Google API auth failed" ) logging . error ( token_resp . t…" at bounding box center [523, 271] width 447 height 1262
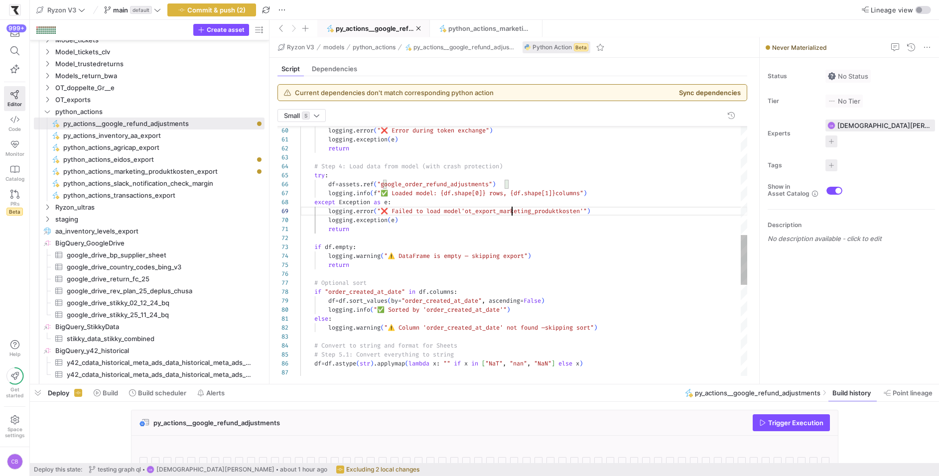
click at [511, 213] on div "logging . error ( "❌ Error during token exchange" ) logging . exception ( e ) r…" at bounding box center [523, 212] width 447 height 1262
type textarea "logging.exception(e) return # Step 4: Load data from model (with crash protecti…"
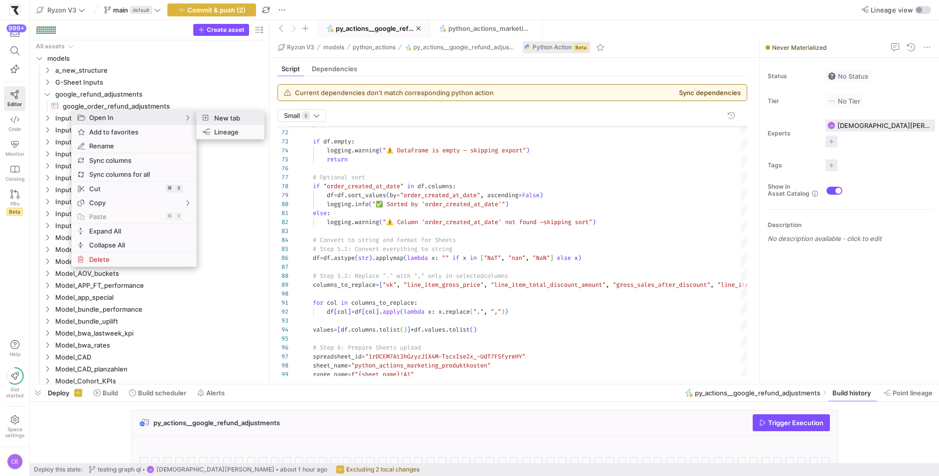
click at [257, 123] on div "New tab" at bounding box center [230, 118] width 67 height 14
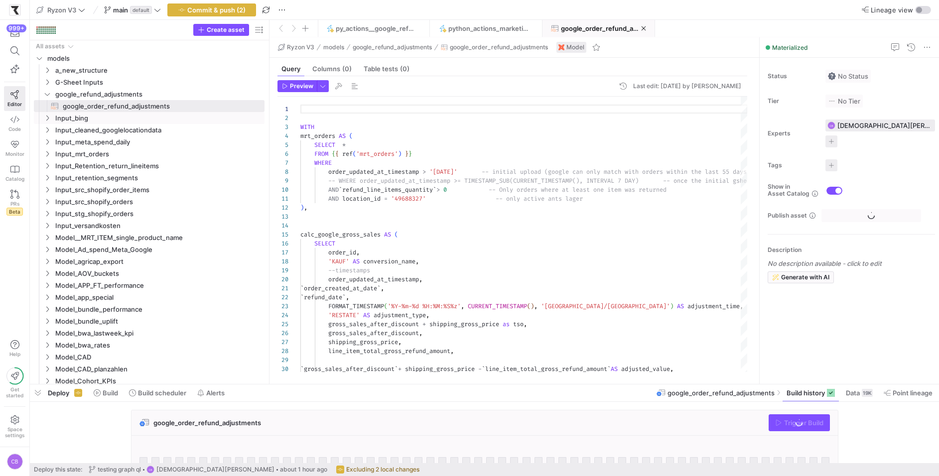
scroll to position [80, 0]
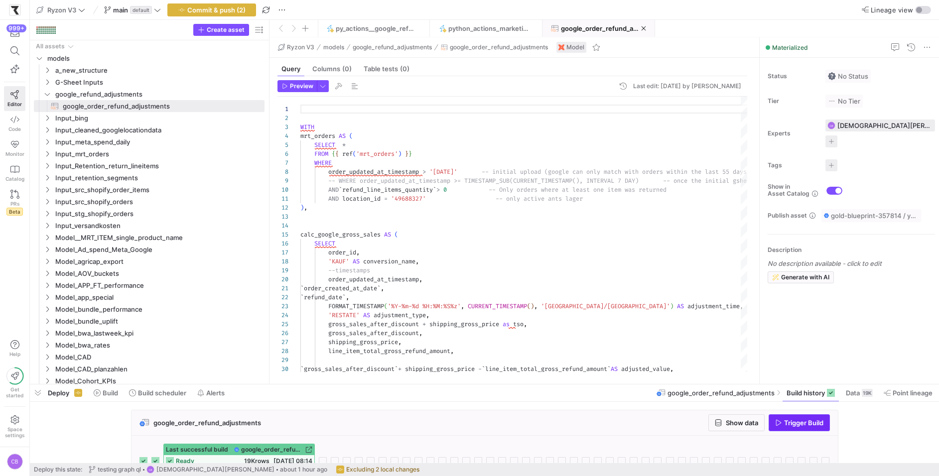
click at [795, 428] on span "button" at bounding box center [799, 423] width 60 height 16
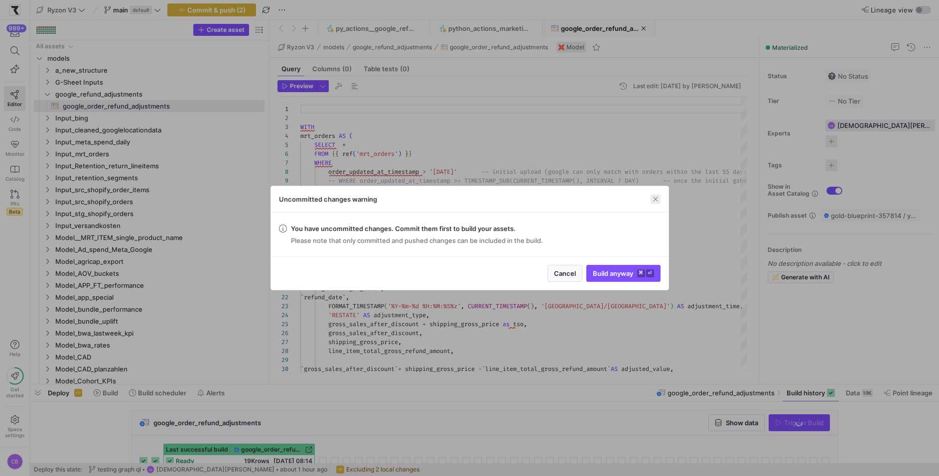
click at [651, 202] on span "button" at bounding box center [656, 199] width 10 height 10
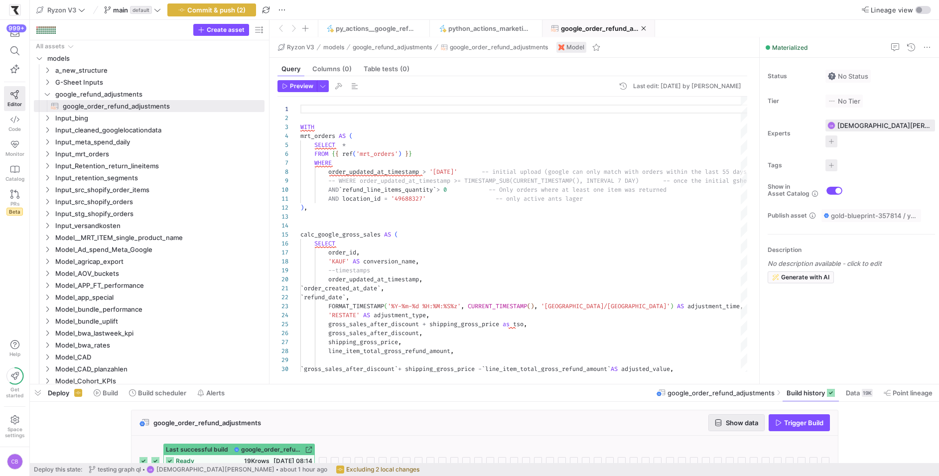
click at [740, 426] on span "Show data" at bounding box center [742, 423] width 32 height 8
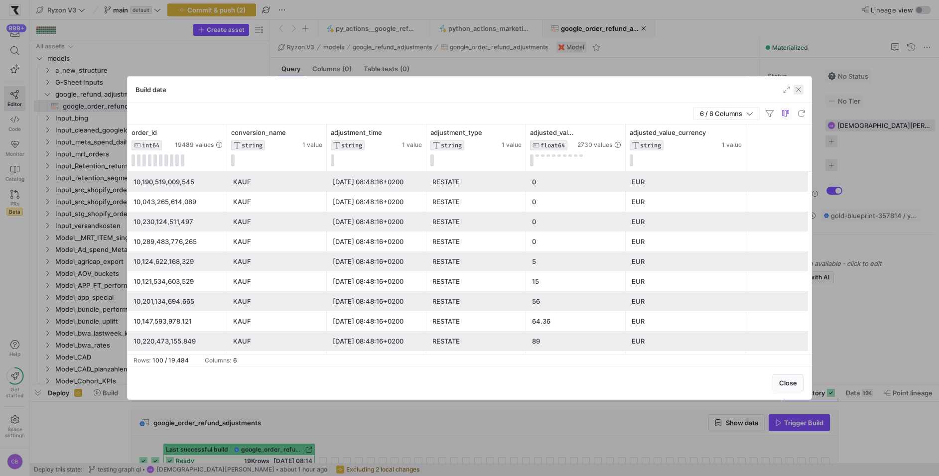
click at [802, 90] on span "button" at bounding box center [799, 90] width 10 height 10
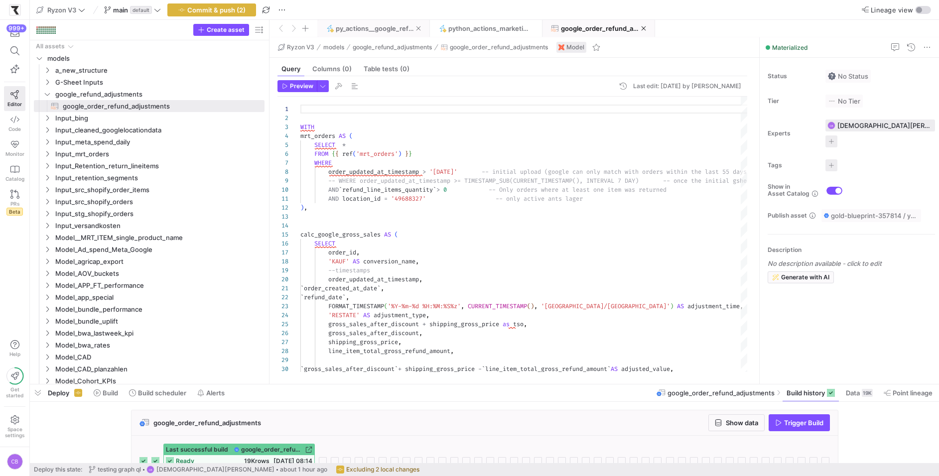
click at [373, 25] on span "py_actions__google_refund_adjustments" at bounding box center [376, 28] width 80 height 8
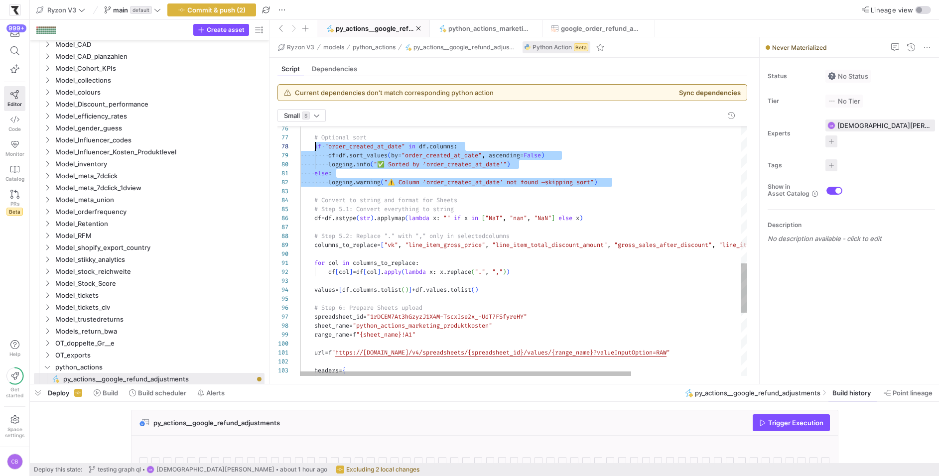
scroll to position [54, 0]
drag, startPoint x: 362, startPoint y: 190, endPoint x: 298, endPoint y: 134, distance: 84.7
click at [300, 134] on div "# Optional sort if "order_created_at_date" in df . columns : df = df . sort_val…" at bounding box center [597, 70] width 595 height 1268
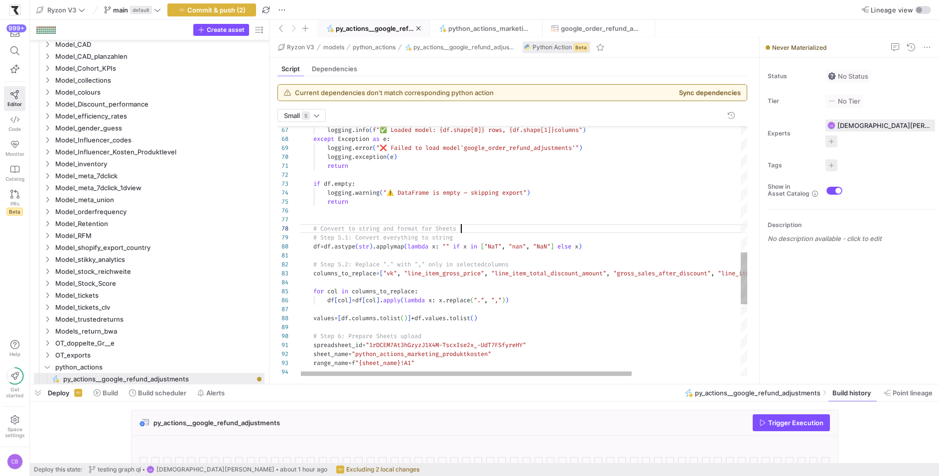
scroll to position [63, 161]
click at [482, 226] on div "# Convert to string and format for Sheets # Step 5.1: Convert everything to str…" at bounding box center [596, 125] width 595 height 1214
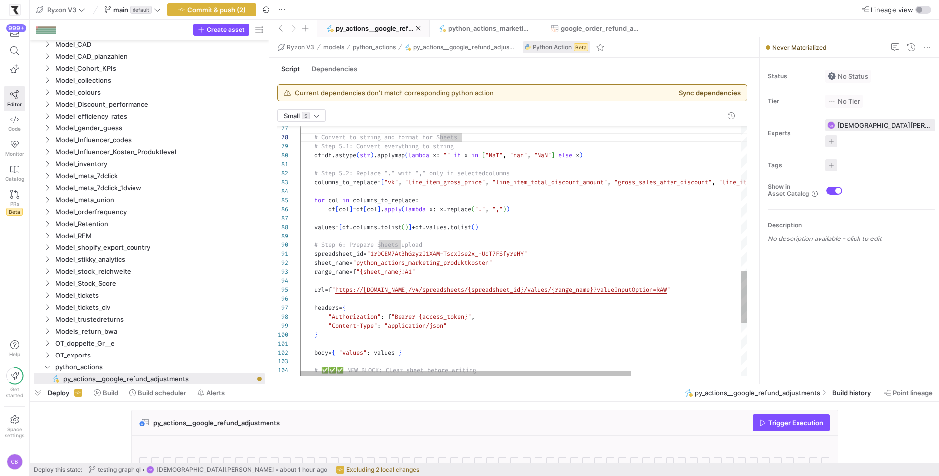
click at [460, 256] on div "try : # ✅✅✅ NEW BLOCK: Clear sheet before writing body = { "values" : values } …" at bounding box center [597, 34] width 595 height 1214
click at [555, 272] on div "try : # ✅✅✅ NEW BLOCK: Clear sheet before writing body = { "values" : values } …" at bounding box center [597, 34] width 595 height 1214
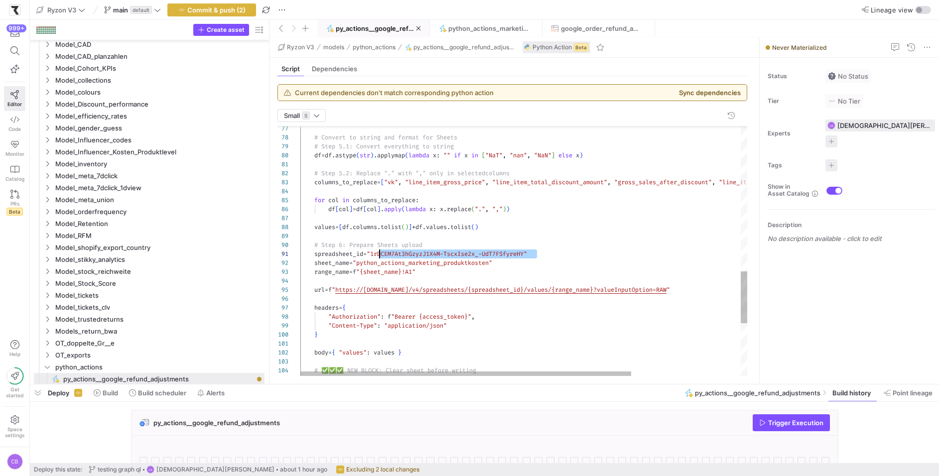
drag, startPoint x: 538, startPoint y: 255, endPoint x: 381, endPoint y: 254, distance: 157.0
click at [381, 254] on div "try : # ✅✅✅ NEW BLOCK: Clear sheet before writing body = { "values" : values } …" at bounding box center [597, 34] width 595 height 1214
click at [535, 242] on div "try : # ✅✅✅ NEW BLOCK: Clear sheet before writing body = { "values" : values } …" at bounding box center [597, 34] width 595 height 1214
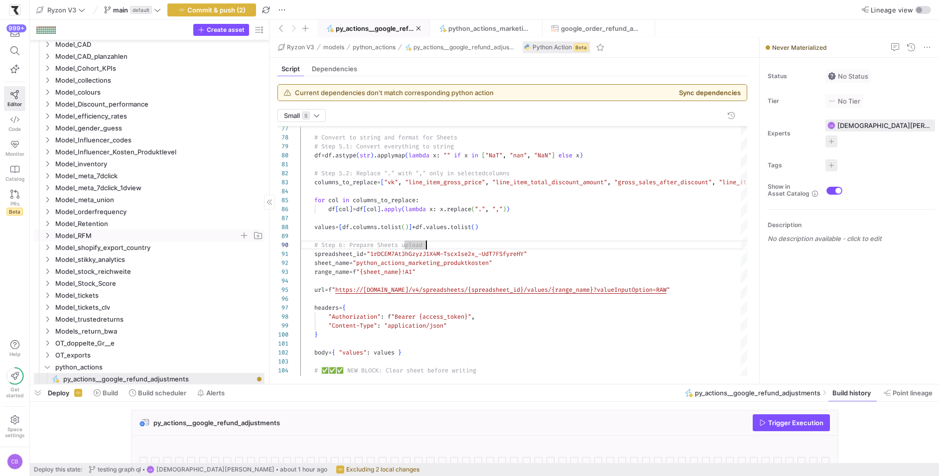
scroll to position [342, 0]
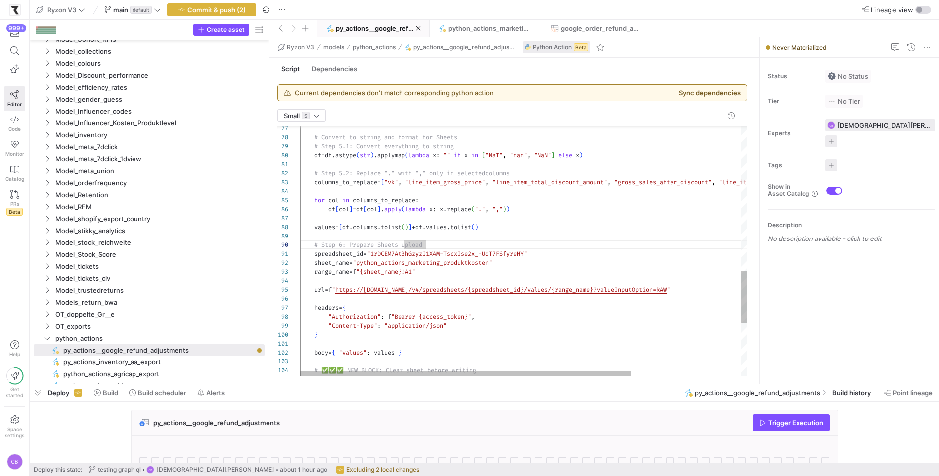
click at [461, 253] on div "try : # ✅✅✅ NEW BLOCK: Clear sheet before writing body = { "values" : values } …" at bounding box center [597, 34] width 595 height 1214
drag, startPoint x: 537, startPoint y: 252, endPoint x: 380, endPoint y: 250, distance: 157.0
click at [380, 250] on div "try : # ✅✅✅ NEW BLOCK: Clear sheet before writing body = { "values" : values } …" at bounding box center [597, 34] width 595 height 1214
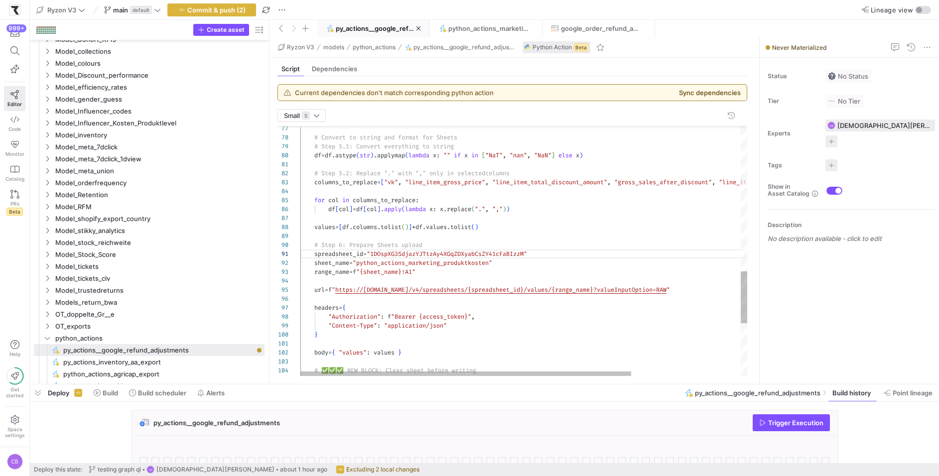
scroll to position [9, 115]
click at [415, 263] on div "try : # ✅✅✅ NEW BLOCK: Clear sheet before writing body = { "values" : values } …" at bounding box center [597, 34] width 595 height 1214
click at [440, 262] on div "try : # ✅✅✅ NEW BLOCK: Clear sheet before writing body = { "values" : values } …" at bounding box center [597, 34] width 595 height 1214
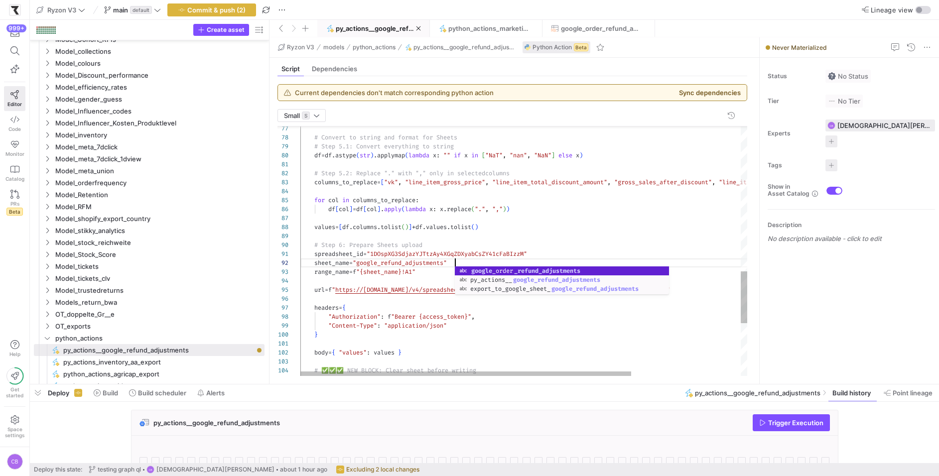
scroll to position [9, 154]
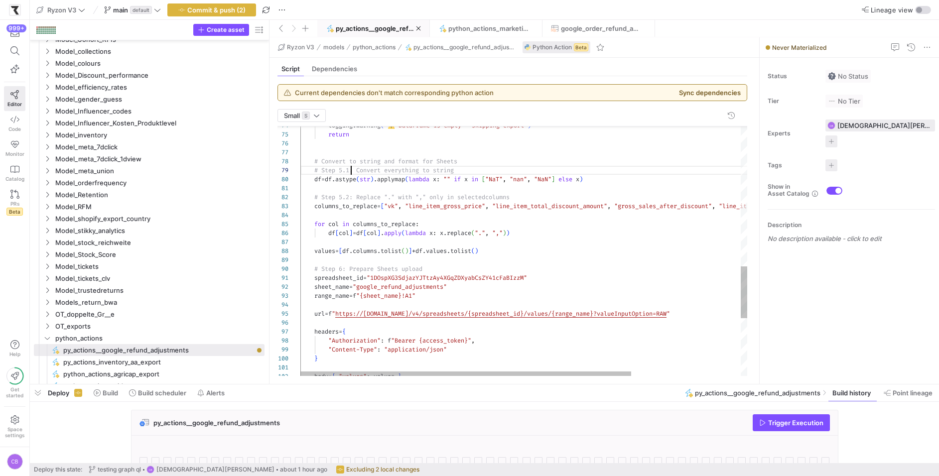
click at [352, 169] on div "logging . warning ( "⚠️ DataFrame is empty — skipping export" ) return # Conver…" at bounding box center [597, 58] width 595 height 1214
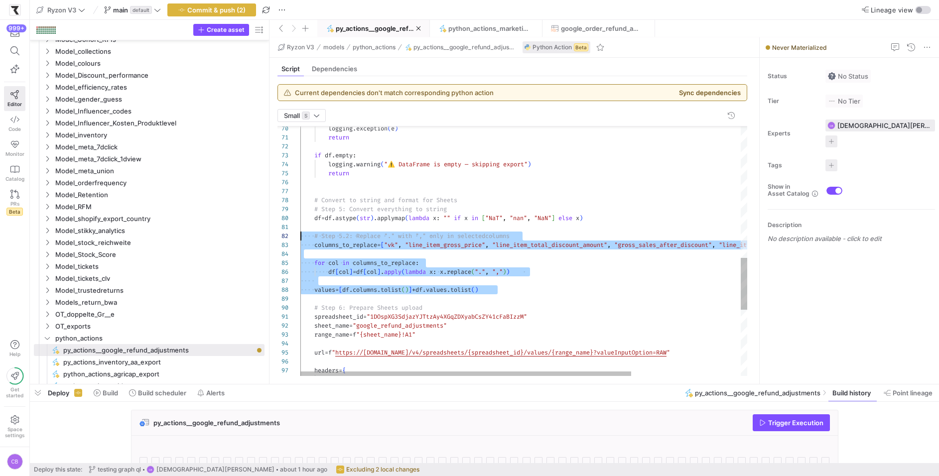
scroll to position [9, 0]
drag, startPoint x: 518, startPoint y: 289, endPoint x: 288, endPoint y: 236, distance: 236.6
click at [300, 236] on div "logging . warning ( "⚠️ DataFrame is empty — skipping export" ) return # Conver…" at bounding box center [597, 97] width 595 height 1214
click at [581, 268] on div "logging . warning ( "⚠️ DataFrame is empty — skipping export" ) return # Conver…" at bounding box center [597, 97] width 595 height 1214
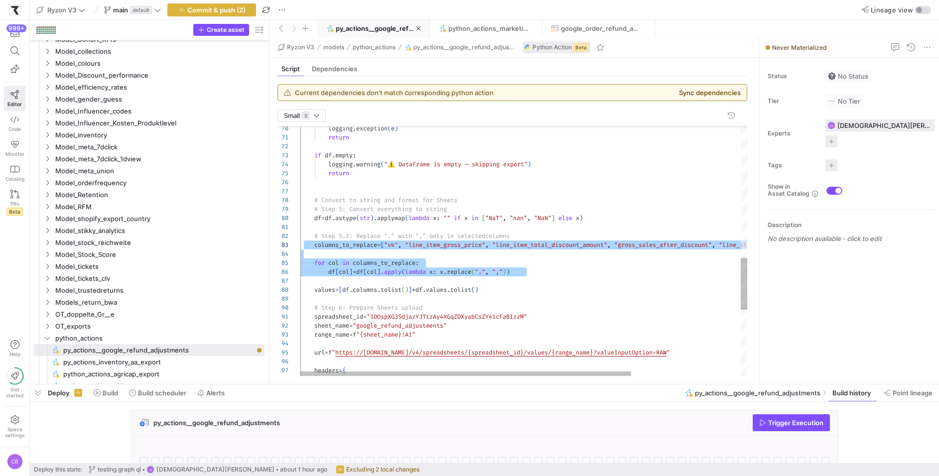
scroll to position [18, 0]
drag, startPoint x: 559, startPoint y: 270, endPoint x: 299, endPoint y: 244, distance: 260.9
click at [300, 244] on div "logging . warning ( "⚠️ DataFrame is empty — skipping export" ) return # Conver…" at bounding box center [597, 97] width 595 height 1214
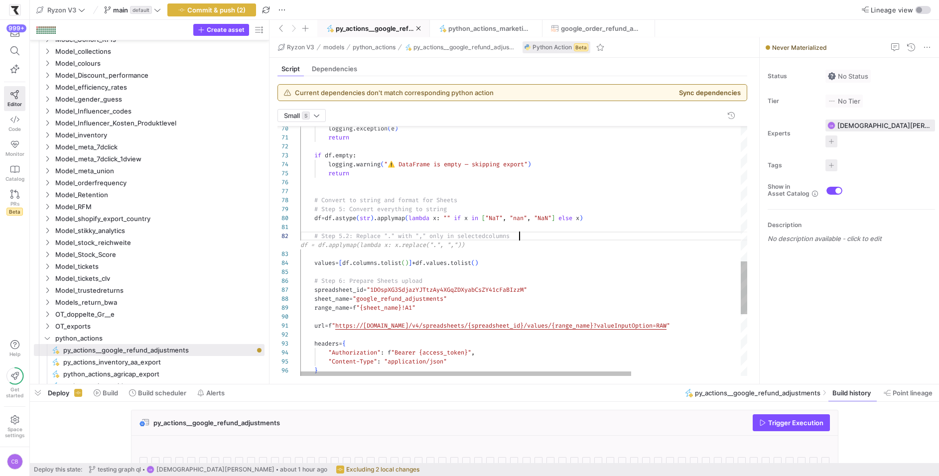
scroll to position [35, 0]
click at [513, 271] on div "logging . warning ( "⚠️ DataFrame is empty — skipping export" ) return # Conver…" at bounding box center [597, 83] width 595 height 1187
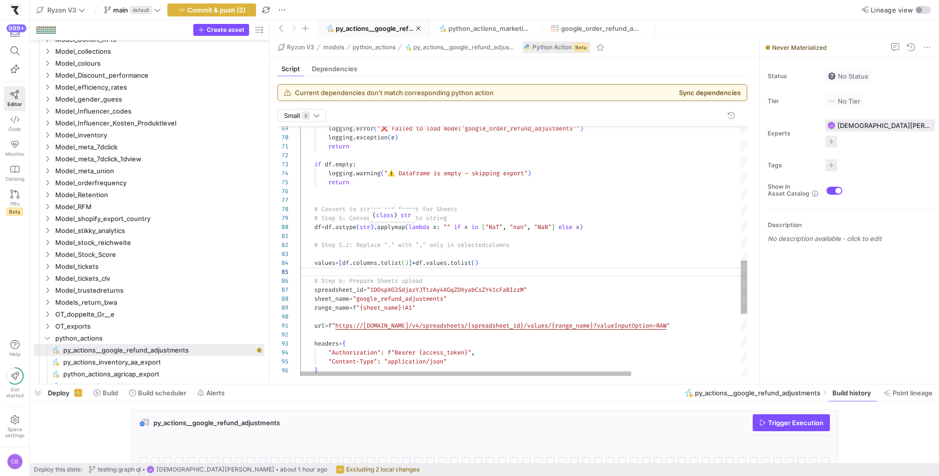
scroll to position [80, 83]
click at [384, 228] on div "logging . error ( "❌ Failed to load model 'google_order_refund_adjustments'" ) …" at bounding box center [597, 88] width 595 height 1178
drag, startPoint x: 534, startPoint y: 241, endPoint x: 269, endPoint y: 244, distance: 265.1
click at [300, 244] on div "logging . error ( "❌ Failed to load model 'google_order_refund_adjustments'" ) …" at bounding box center [597, 88] width 595 height 1178
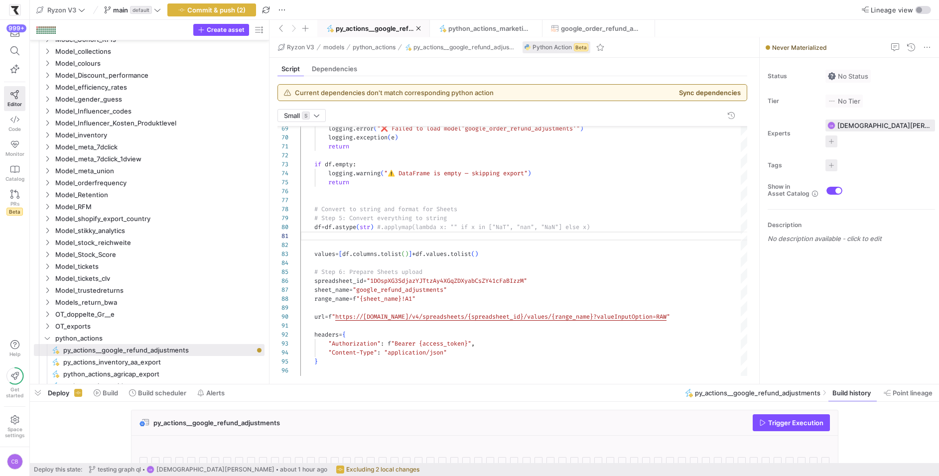
scroll to position [80, 304]
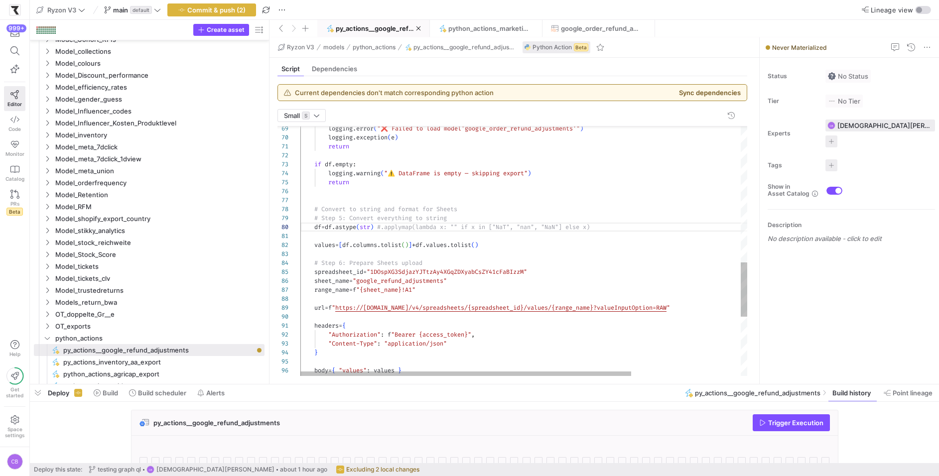
click at [472, 210] on div "logging . error ( "❌ Failed to load model 'google_order_refund_adjustments'" ) …" at bounding box center [597, 79] width 595 height 1161
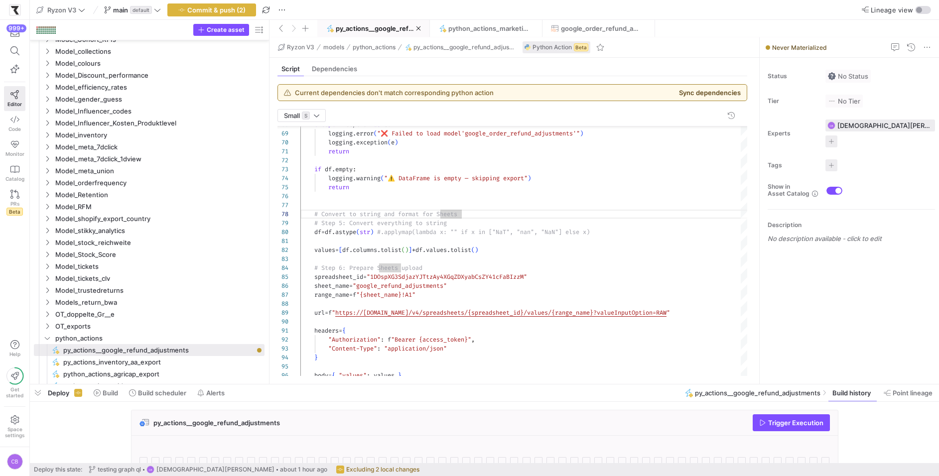
click at [724, 90] on button "Sync dependencies" at bounding box center [710, 93] width 62 height 8
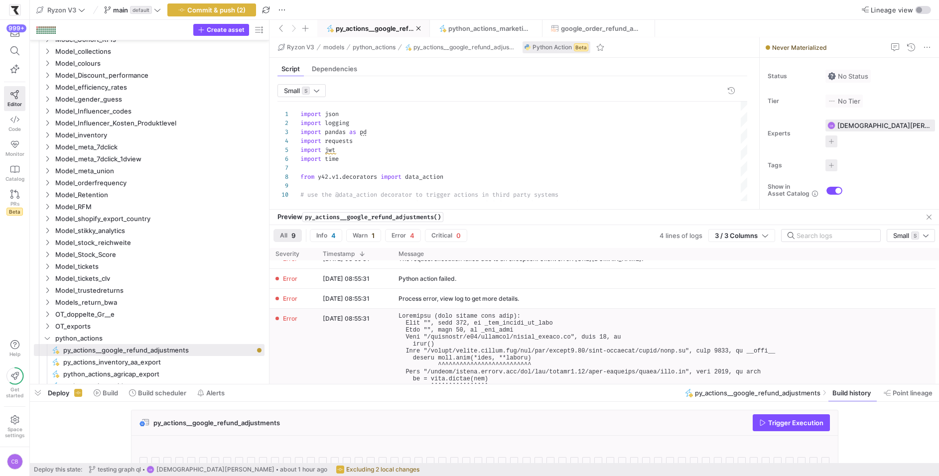
scroll to position [34, 0]
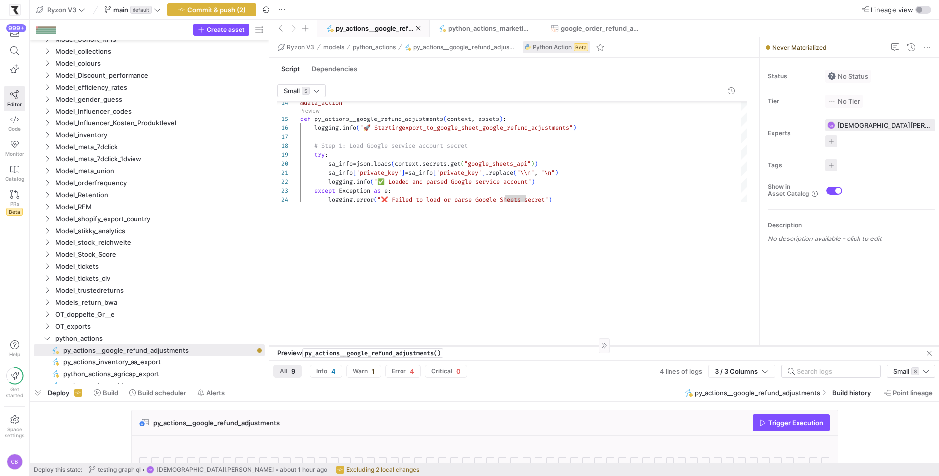
drag, startPoint x: 553, startPoint y: 210, endPoint x: 553, endPoint y: 364, distance: 154.5
click at [553, 346] on div at bounding box center [605, 345] width 670 height 0
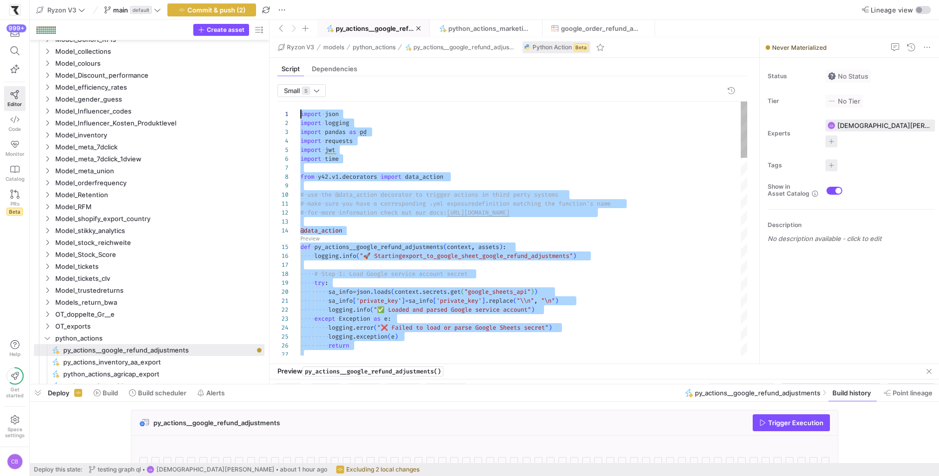
drag, startPoint x: 425, startPoint y: 352, endPoint x: 279, endPoint y: 10, distance: 371.3
type textarea "sa_info['private_key'] = sa_info['private_key'].replace("\\n", "\n") [DOMAIN_NA…"
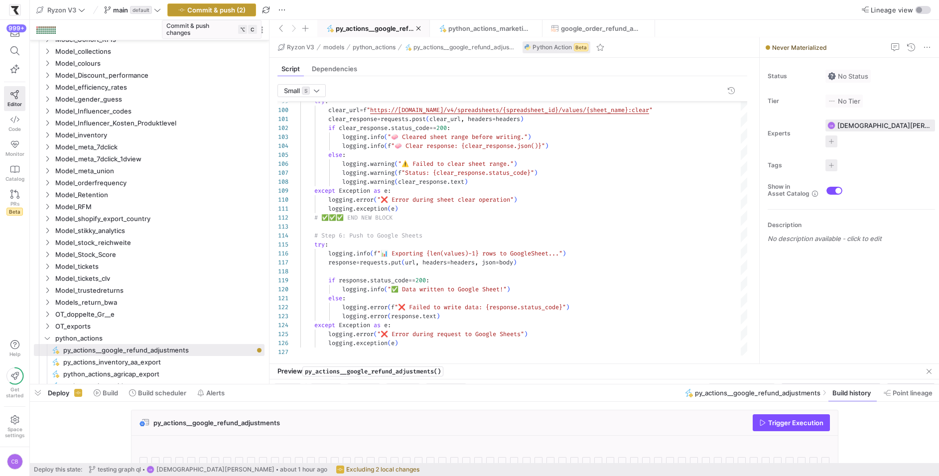
click at [245, 7] on span "button" at bounding box center [212, 10] width 88 height 12
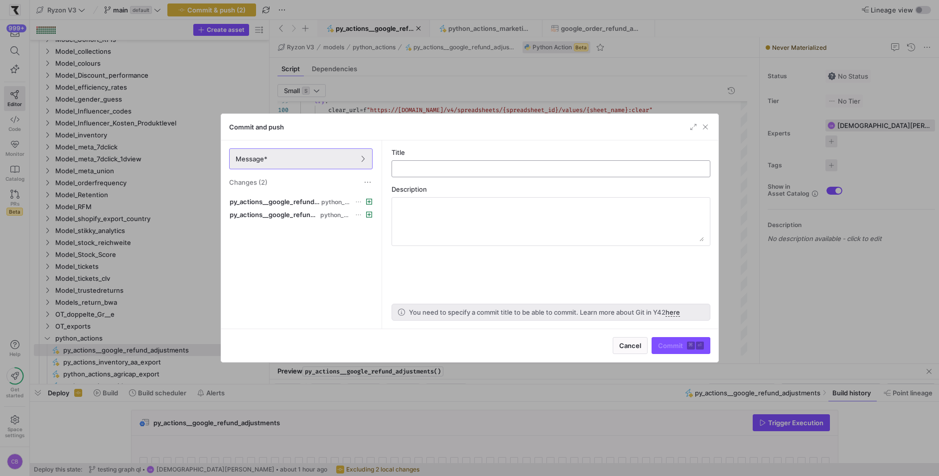
click at [435, 170] on input "text" at bounding box center [551, 169] width 302 height 8
type input "py_actios_google_export"
click at [663, 349] on span "Commit ⌘ ⏎" at bounding box center [681, 346] width 46 height 8
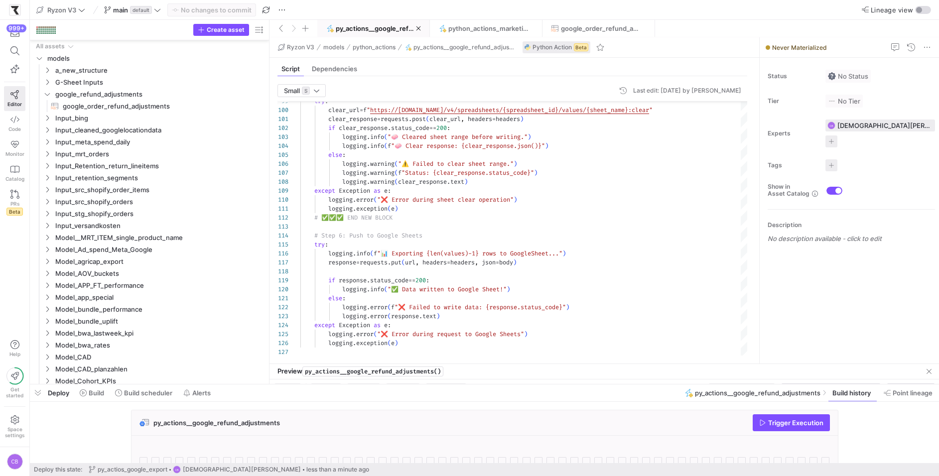
scroll to position [212, 0]
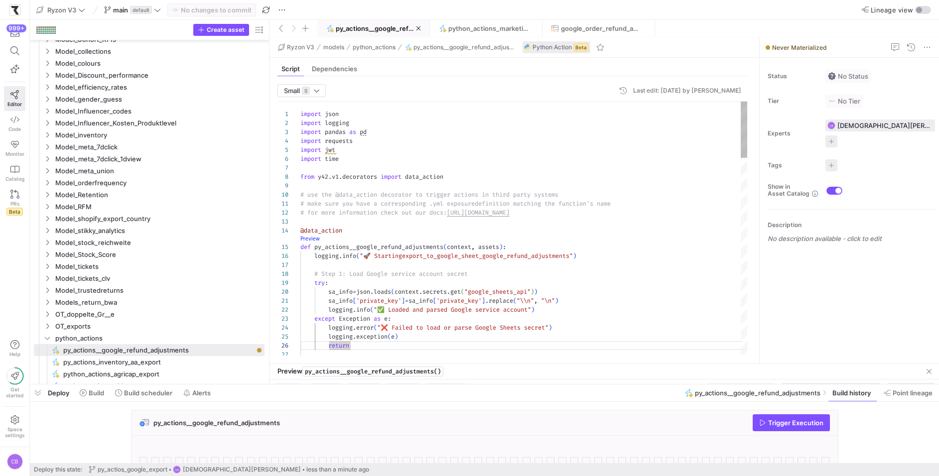
click at [310, 240] on link "Preview" at bounding box center [309, 238] width 19 height 5
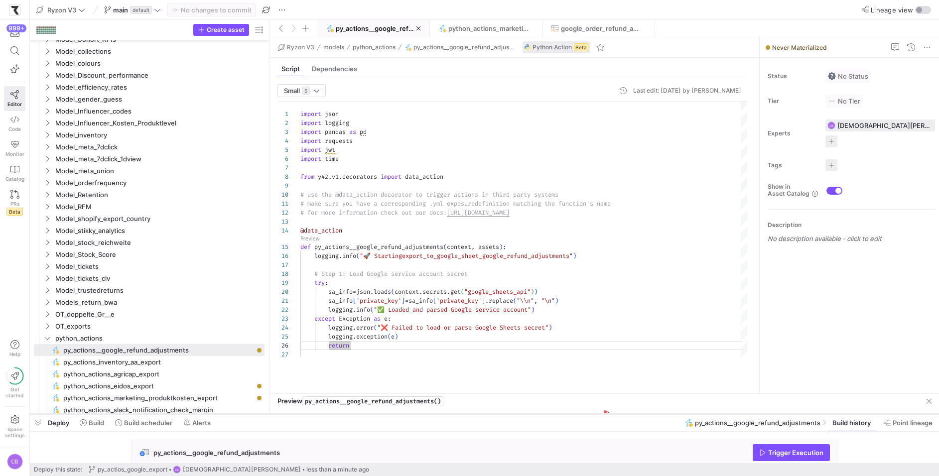
drag, startPoint x: 473, startPoint y: 382, endPoint x: 482, endPoint y: 412, distance: 31.2
click at [482, 413] on div at bounding box center [484, 415] width 909 height 4
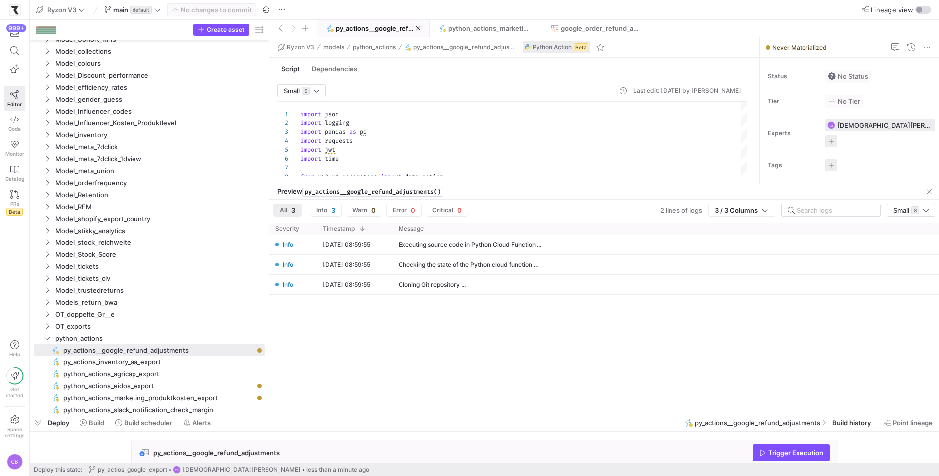
drag, startPoint x: 483, startPoint y: 393, endPoint x: 531, endPoint y: 183, distance: 215.2
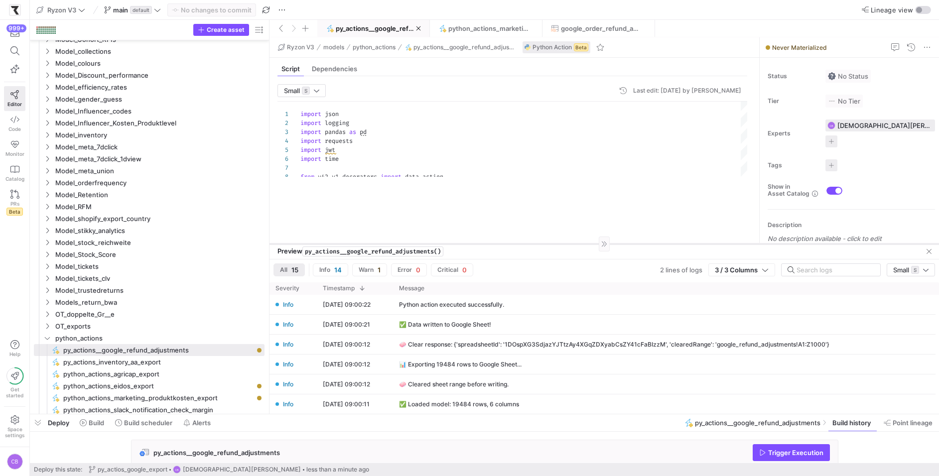
drag, startPoint x: 474, startPoint y: 183, endPoint x: 485, endPoint y: 243, distance: 60.8
click at [485, 244] on div at bounding box center [605, 244] width 670 height 0
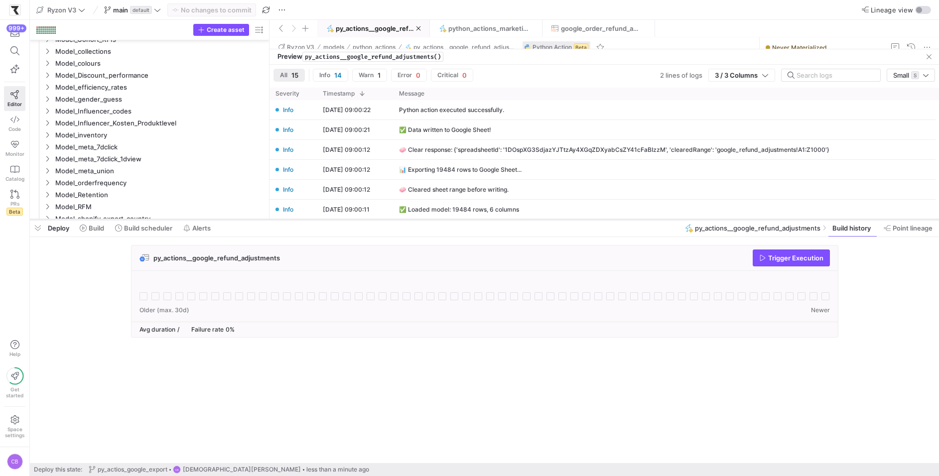
drag, startPoint x: 440, startPoint y: 414, endPoint x: 464, endPoint y: 218, distance: 197.4
click at [464, 218] on div at bounding box center [484, 220] width 909 height 4
click at [779, 261] on span "button" at bounding box center [791, 257] width 76 height 16
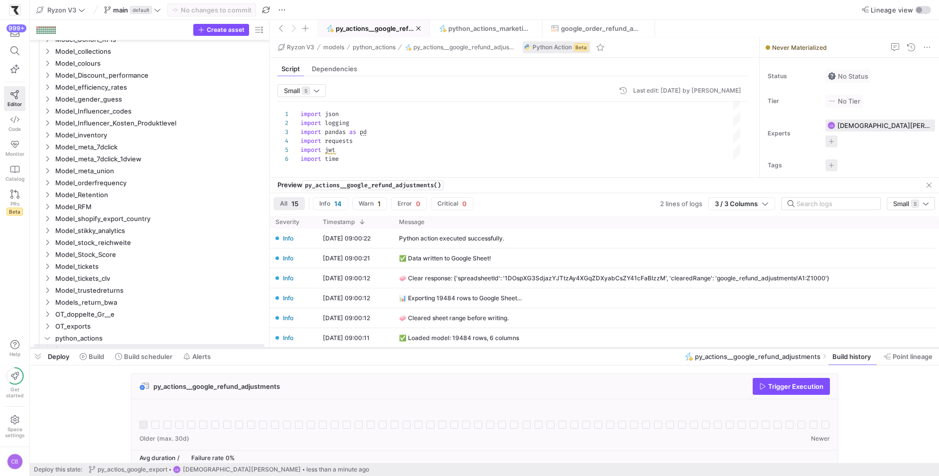
drag, startPoint x: 534, startPoint y: 216, endPoint x: 543, endPoint y: 346, distance: 129.9
click at [543, 346] on div at bounding box center [484, 348] width 909 height 4
click at [466, 178] on div "Preview py_actions__google_refund_adjustments()" at bounding box center [605, 185] width 670 height 15
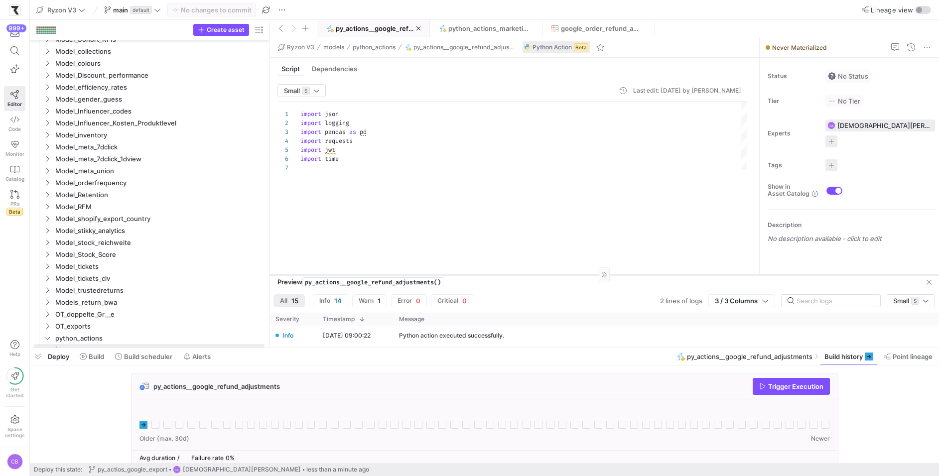
drag, startPoint x: 466, startPoint y: 177, endPoint x: 470, endPoint y: 274, distance: 97.2
click at [470, 275] on div at bounding box center [605, 275] width 670 height 0
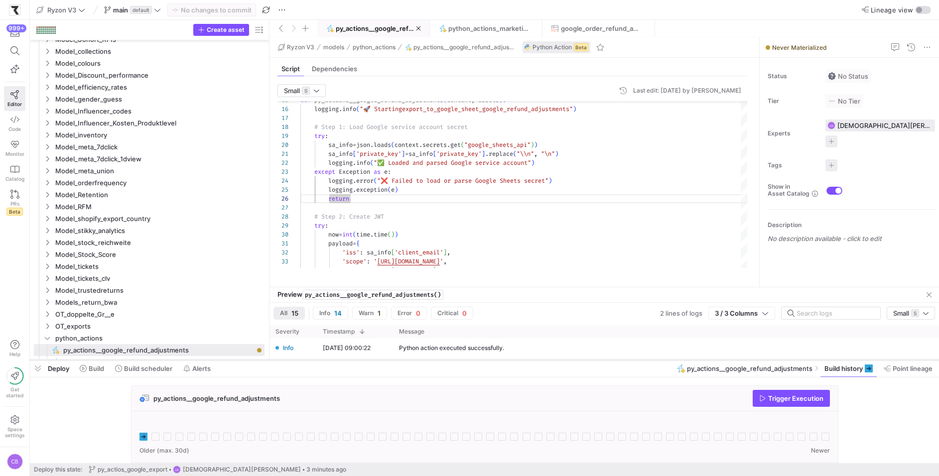
drag, startPoint x: 415, startPoint y: 349, endPoint x: 415, endPoint y: 361, distance: 12.0
click at [415, 361] on div at bounding box center [484, 360] width 909 height 4
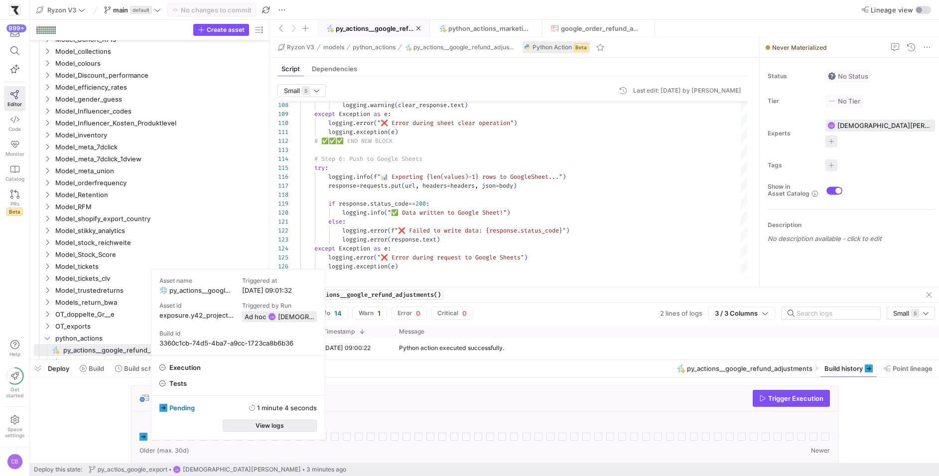
click at [261, 425] on span "View logs" at bounding box center [270, 426] width 28 height 7
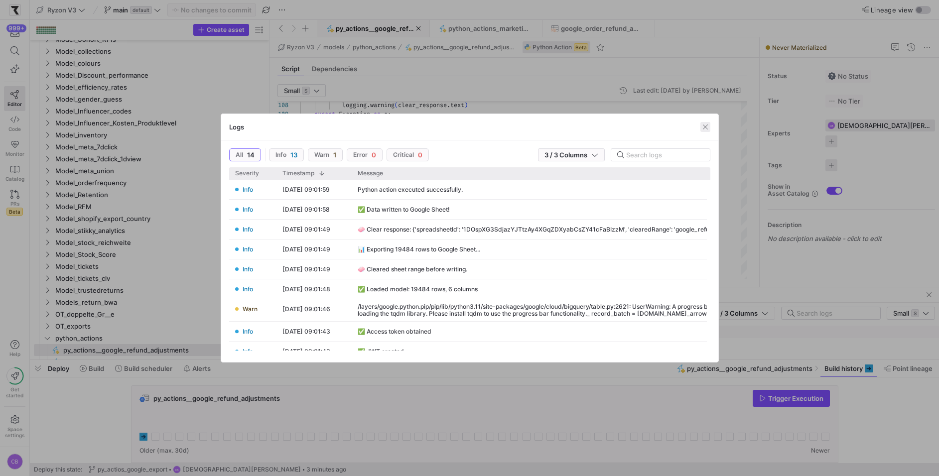
click at [704, 129] on span "button" at bounding box center [706, 127] width 10 height 10
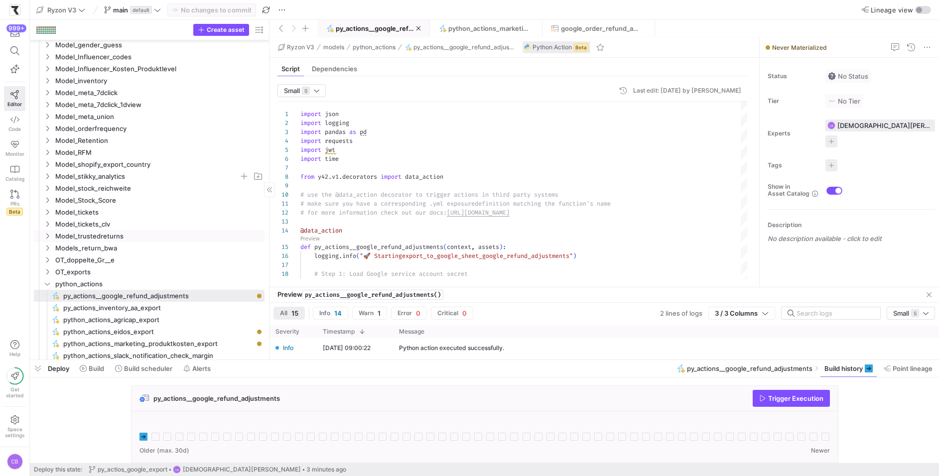
scroll to position [396, 0]
drag, startPoint x: 269, startPoint y: 171, endPoint x: 325, endPoint y: 172, distance: 55.8
click at [325, 172] on as-split "Create asset Drag here to set row groups Drag here to set column labels Group 1…" at bounding box center [484, 190] width 909 height 340
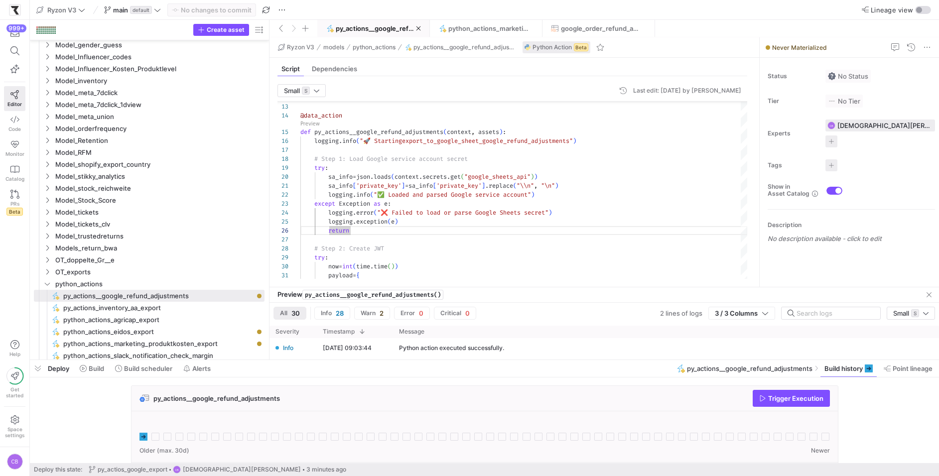
click at [79, 439] on div "py_actions__google_refund_adjustments Trigger Execution" at bounding box center [482, 435] width 905 height 99
